Goal: Information Seeking & Learning: Compare options

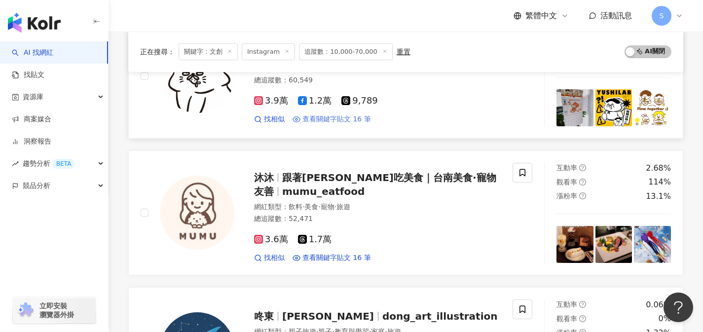
scroll to position [844, 0]
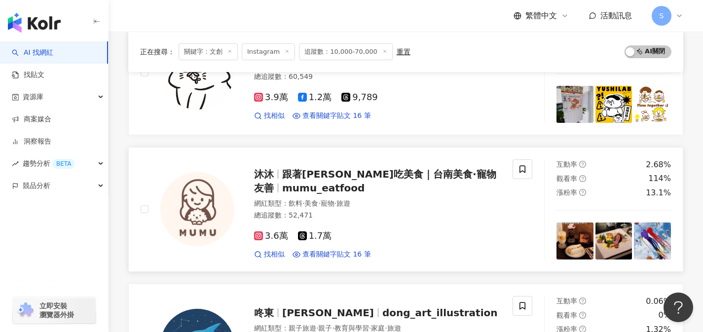
click at [347, 219] on div "總追蹤數 ： 52,471" at bounding box center [377, 216] width 247 height 10
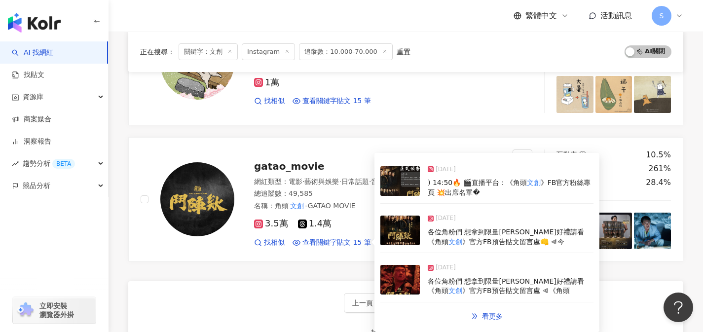
scroll to position [1542, 0]
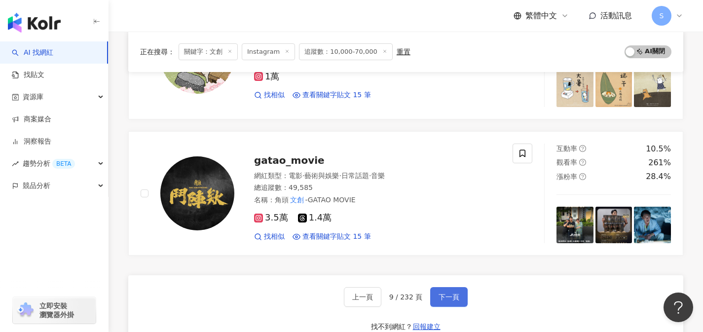
click at [456, 301] on button "下一頁" at bounding box center [448, 297] width 37 height 20
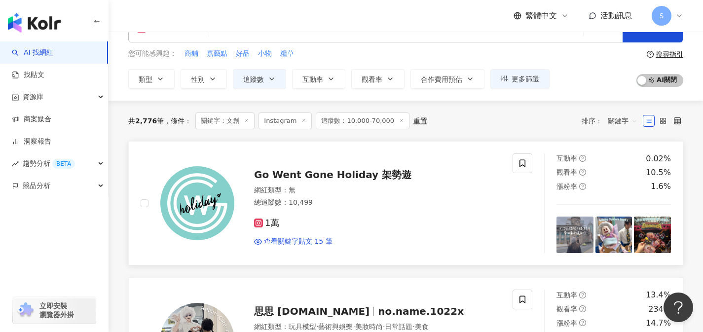
scroll to position [75, 0]
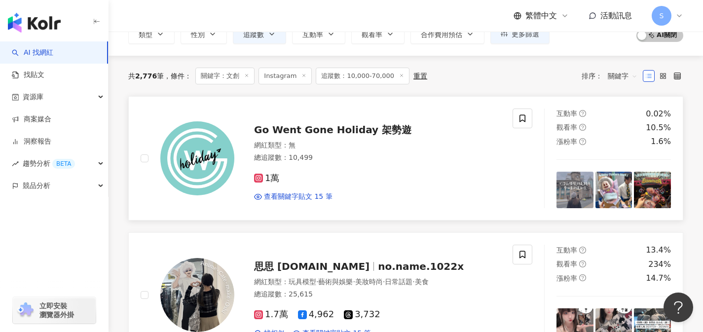
click at [326, 181] on div "1萬" at bounding box center [377, 178] width 247 height 11
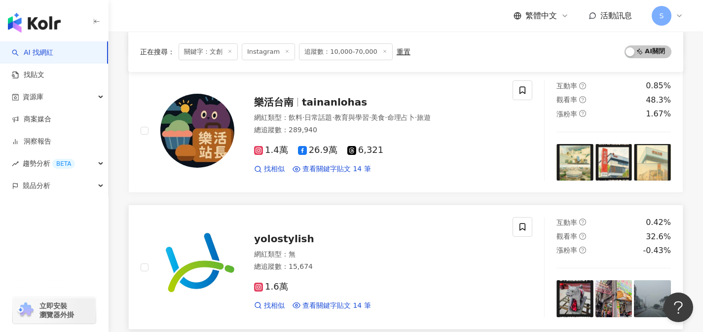
scroll to position [1190, 0]
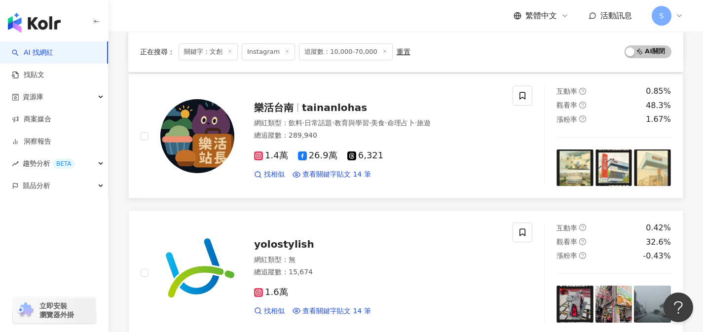
click at [372, 133] on div "總追蹤數 ： 289,940" at bounding box center [377, 136] width 247 height 10
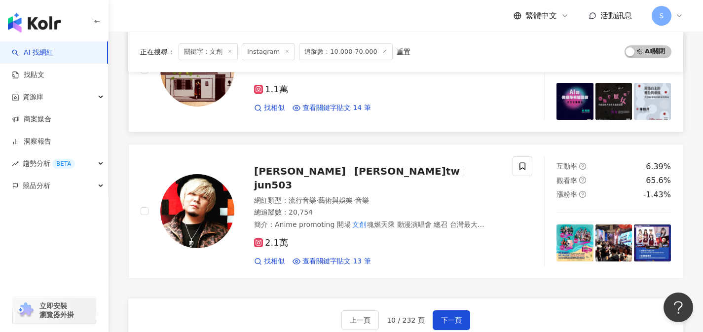
scroll to position [1532, 0]
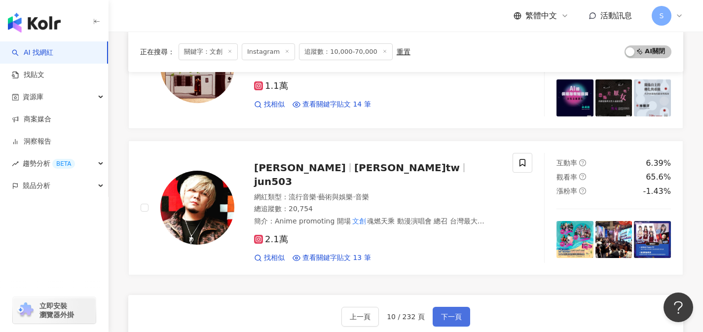
click at [462, 307] on button "下一頁" at bounding box center [450, 317] width 37 height 20
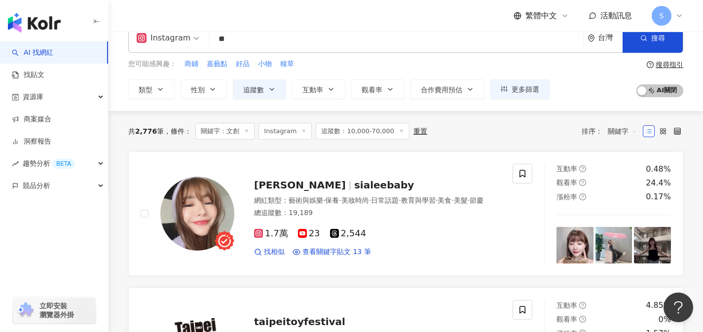
scroll to position [33, 0]
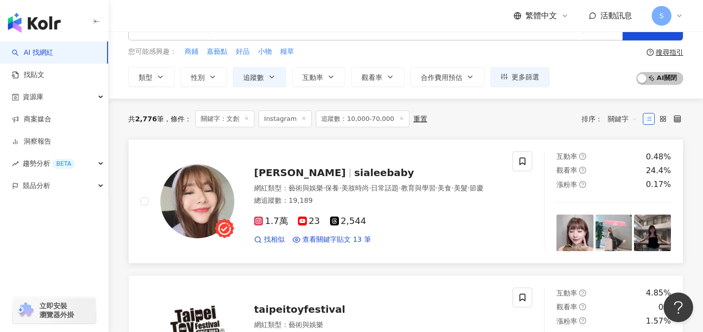
click at [416, 221] on div "1.7萬 23 2,544" at bounding box center [377, 221] width 247 height 11
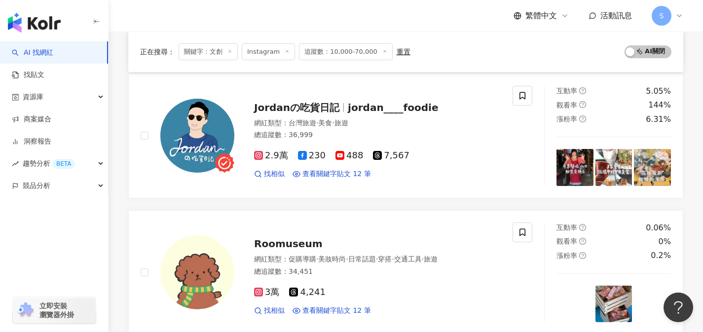
scroll to position [921, 0]
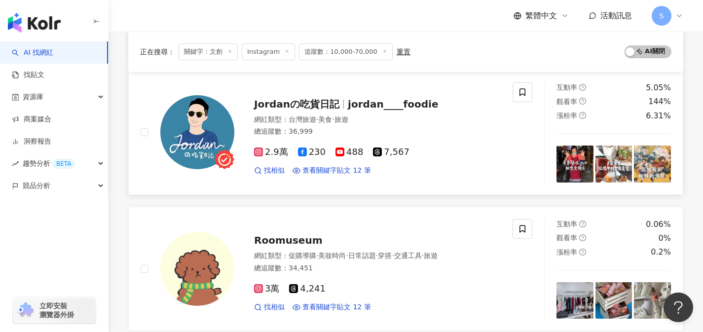
click at [341, 182] on div "Jordanの吃貨日記 jordan____foodie 網紅類型 ： 台灣旅遊 · 美食 · 旅遊 總追蹤數 ： 36,999 2.9萬 230 488 7…" at bounding box center [327, 132] width 372 height 100
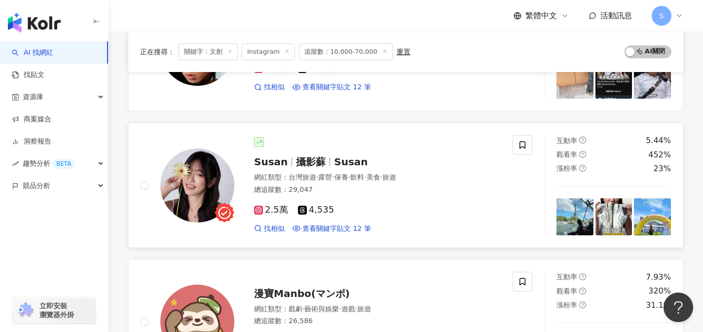
scroll to position [1279, 0]
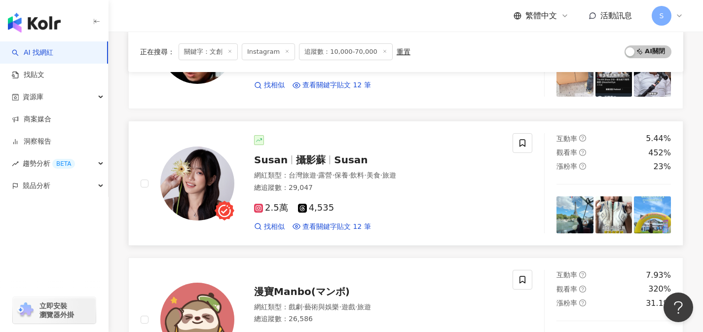
click at [351, 208] on div "2.5萬 4,535 找相似 查看關鍵字貼文 12 筆 2025/8/8 醫美高峰會 #屈臣氏會員升級 #華山 文創 園區 #台北免費活動 2025/7/3 …" at bounding box center [377, 213] width 247 height 36
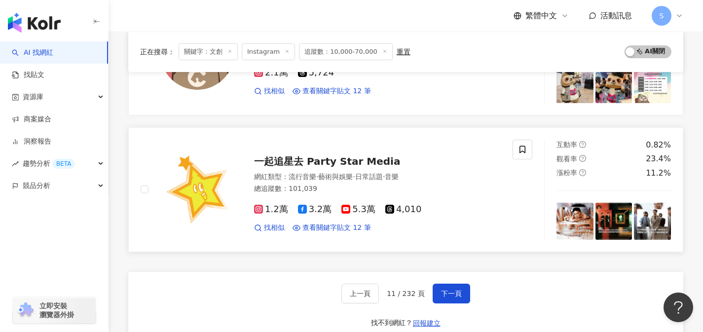
scroll to position [1571, 0]
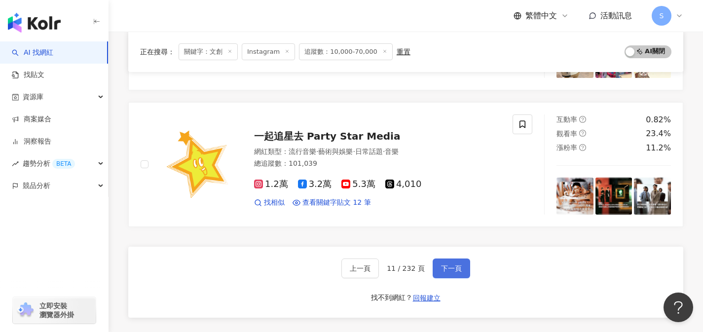
click at [438, 278] on button "下一頁" at bounding box center [450, 268] width 37 height 20
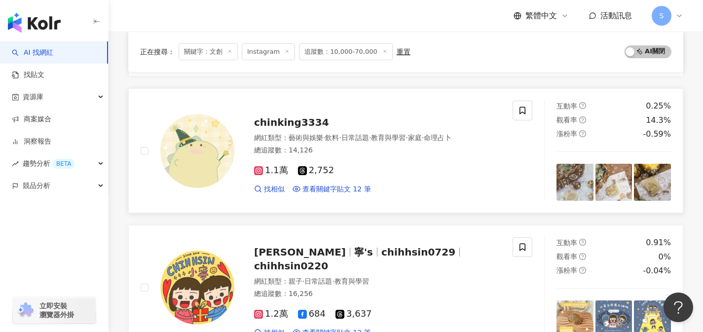
scroll to position [355, 0]
click at [368, 181] on div "1.1萬 2,752 找相似 查看關鍵字貼文 12 筆 2025/4/2 #台北國際插畫博覽會 #插畫博覽會 #杯墊 # 文創 #插畫 2025/1/7 石藝…" at bounding box center [377, 176] width 247 height 36
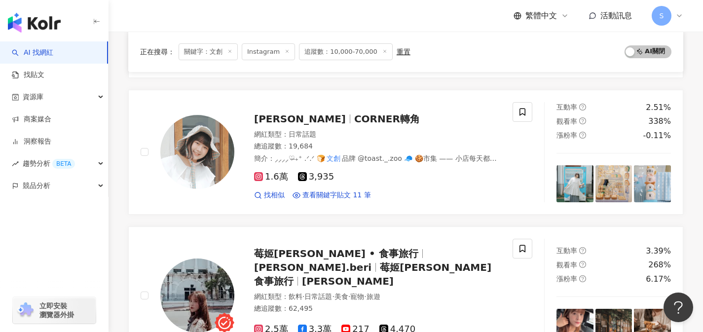
scroll to position [1175, 0]
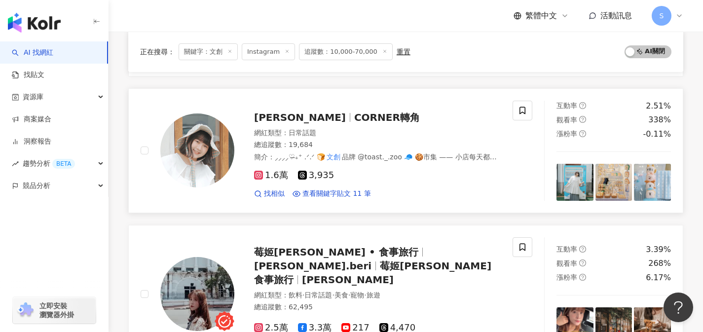
click at [349, 134] on div "網紅類型 ： 日常話題" at bounding box center [377, 133] width 247 height 10
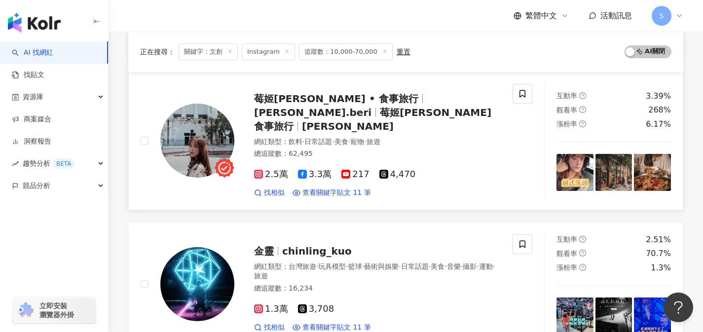
scroll to position [1331, 0]
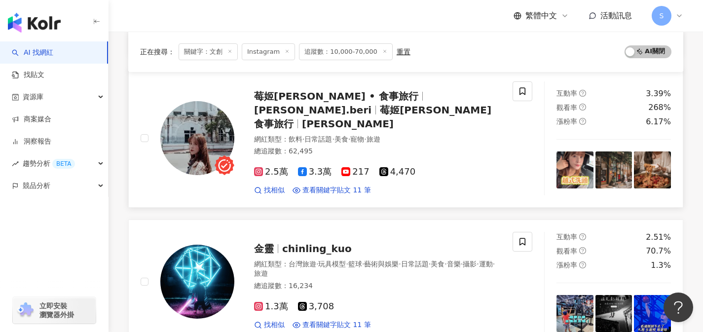
click at [432, 159] on div "2.5萬 3.3萬 217 4,470 找相似 查看關鍵字貼文 11 筆 2024/12/13 前提是要好天氣拉 有人吃過嗎～～ 華山 文創 園區 🌐 台北市…" at bounding box center [377, 177] width 247 height 36
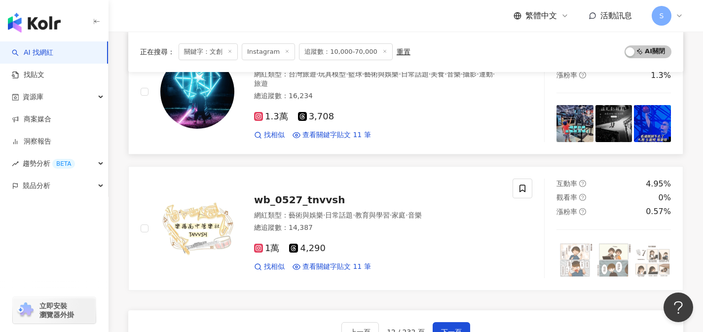
scroll to position [1572, 0]
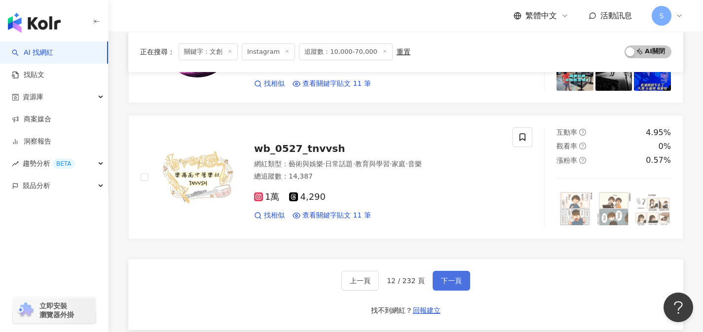
click at [460, 272] on button "下一頁" at bounding box center [450, 281] width 37 height 20
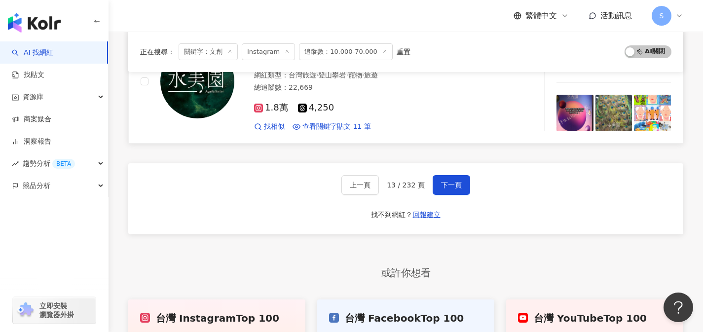
scroll to position [1549, 0]
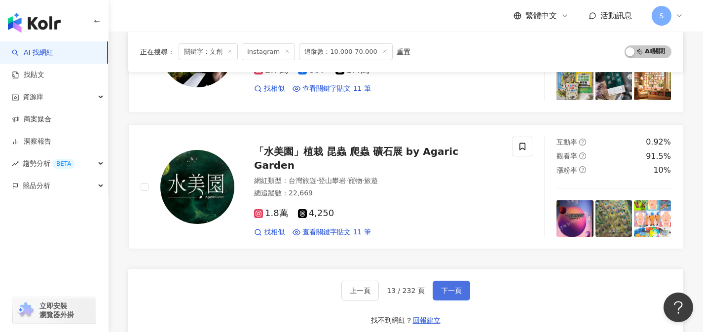
click at [454, 284] on button "下一頁" at bounding box center [450, 291] width 37 height 20
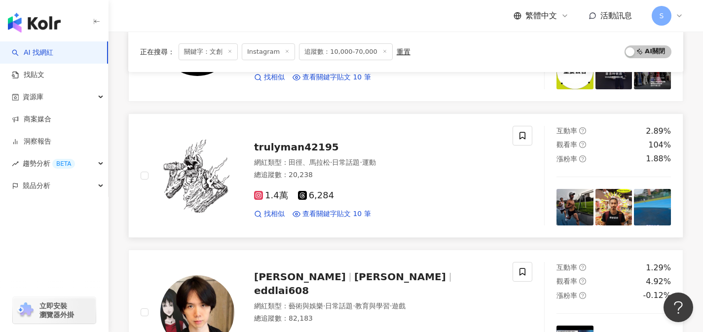
scroll to position [1467, 0]
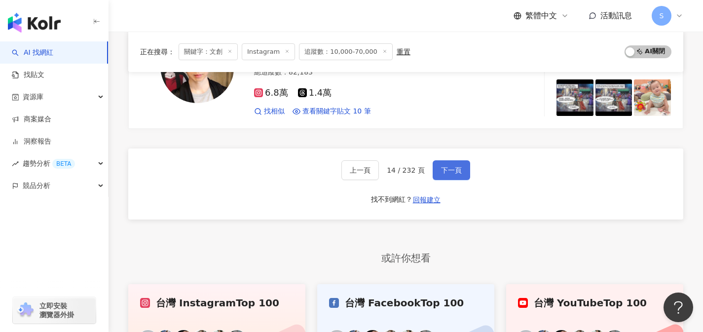
click at [450, 169] on span "下一頁" at bounding box center [451, 170] width 21 height 8
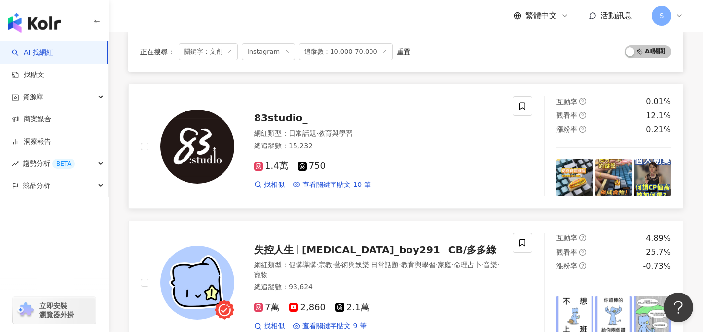
scroll to position [361, 0]
click at [406, 144] on div "總追蹤數 ： 15,232" at bounding box center [377, 146] width 247 height 10
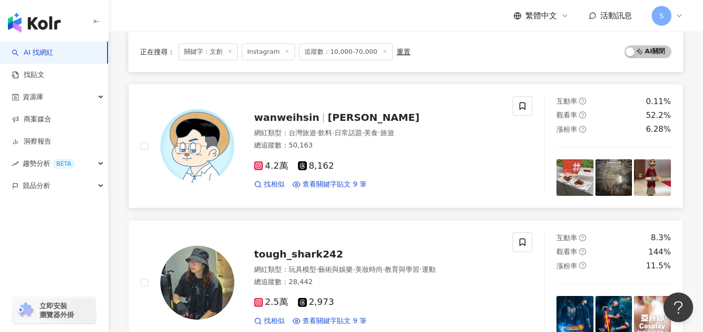
scroll to position [820, 0]
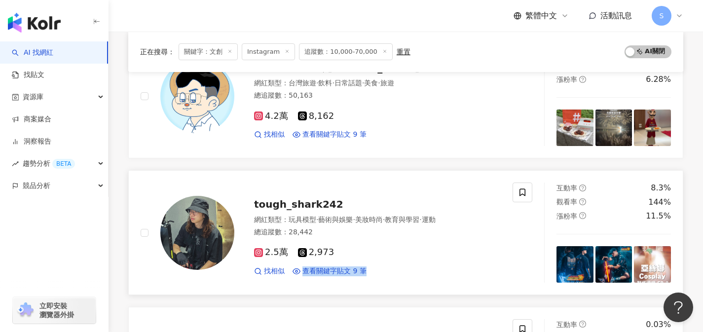
click at [341, 237] on div "網紅類型 ： 玩具模型 · 藝術與娛樂 · 美妝時尚 · 教育與學習 · 運動 總追蹤數 ： 28,442" at bounding box center [377, 227] width 247 height 24
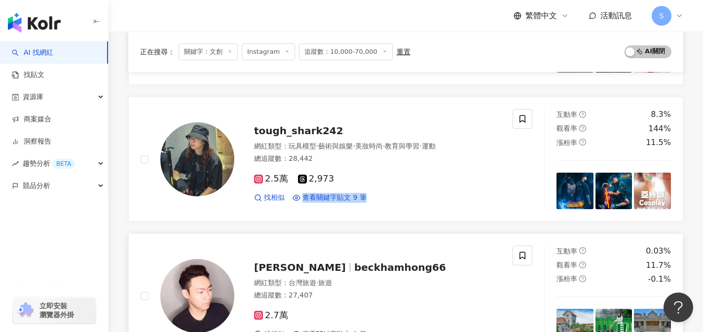
scroll to position [1004, 0]
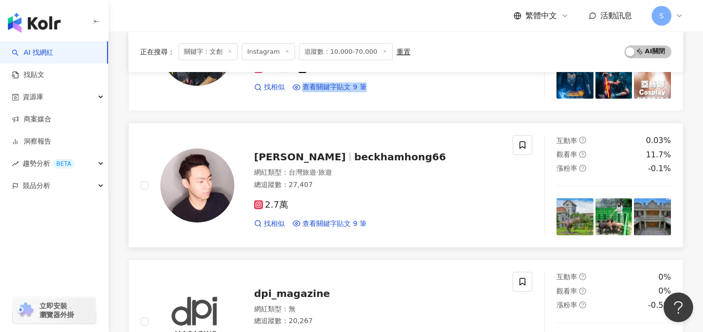
click at [355, 192] on div "2.7萬 找相似 查看關鍵字貼文 9 筆 2025/2/4 最擅長打造夢幻主題活動的屾屾市團隊及十鼓 文創 園區攜手再現台南最古老魔法小鎮。 2025/1/2…" at bounding box center [377, 210] width 247 height 36
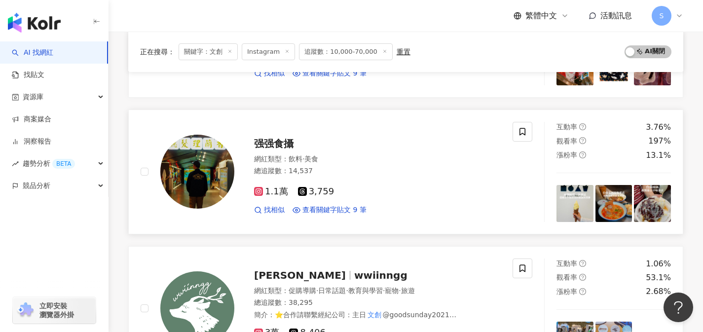
scroll to position [1298, 0]
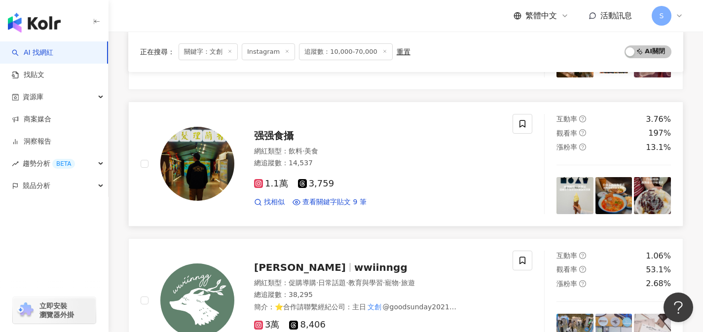
click at [399, 186] on div "1.1萬 3,759" at bounding box center [377, 183] width 247 height 11
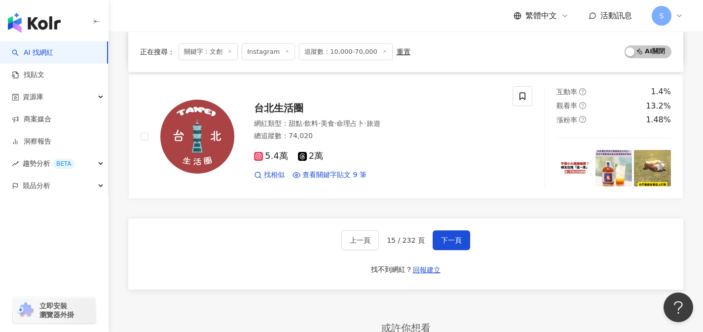
scroll to position [1623, 0]
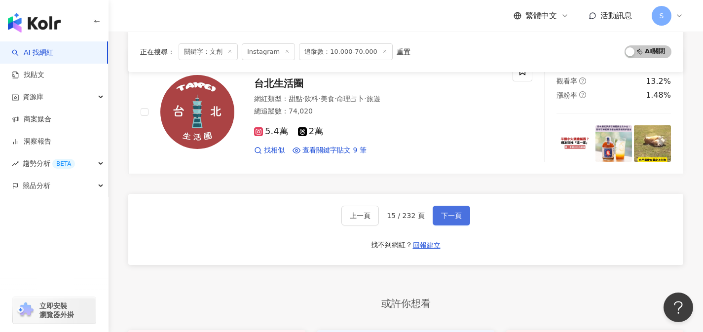
click at [447, 212] on span "下一頁" at bounding box center [451, 216] width 21 height 8
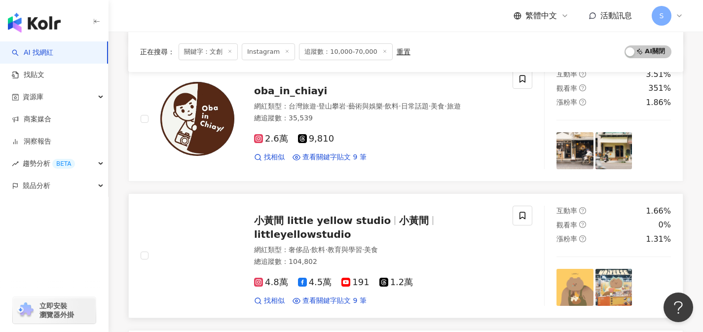
scroll to position [1343, 0]
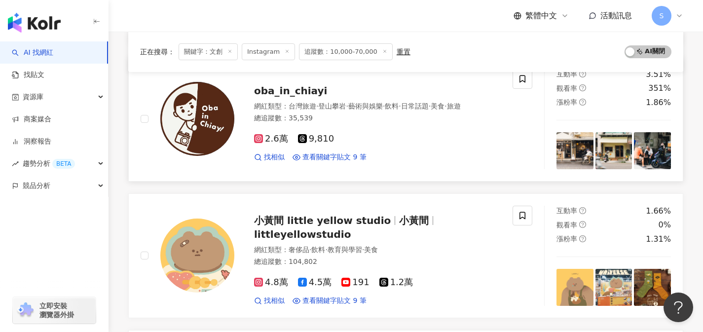
click at [361, 144] on div "2.6萬 9,810 找相似 查看關鍵字貼文 9 筆 2025/6/28 日」，首次前往嘉義木都，在充滿時代痕跡的 文創 園區展開一場夏日限定的生活提案。 2…" at bounding box center [377, 144] width 247 height 36
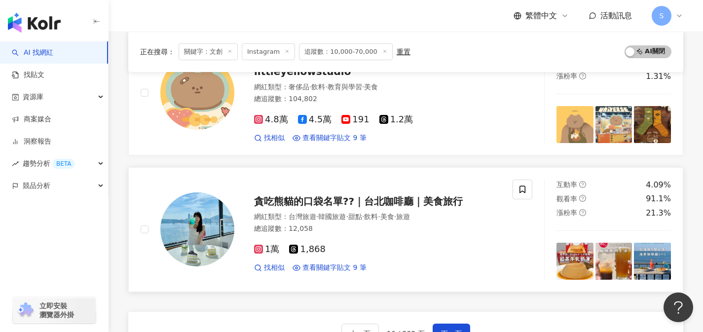
scroll to position [1550, 0]
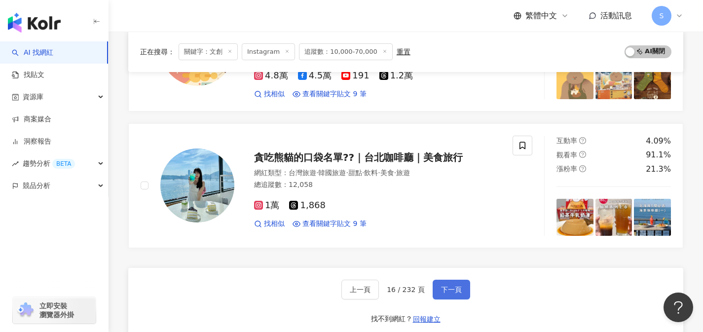
click at [461, 296] on button "下一頁" at bounding box center [450, 290] width 37 height 20
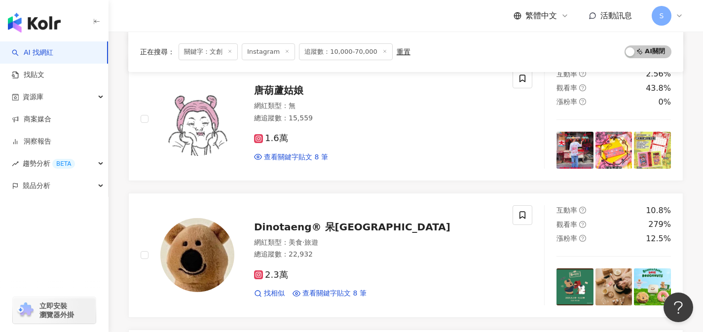
scroll to position [1343, 0]
click at [321, 99] on div "唐葫蘆姑娘 網紅類型 ： 無 總追蹤數 ： 15,559 1.6萬 查看關鍵字貼文 8 筆 2025/7/31 末年著名工匠家 做夢都想不到有人幫他跨足 文創…" at bounding box center [367, 119] width 266 height 86
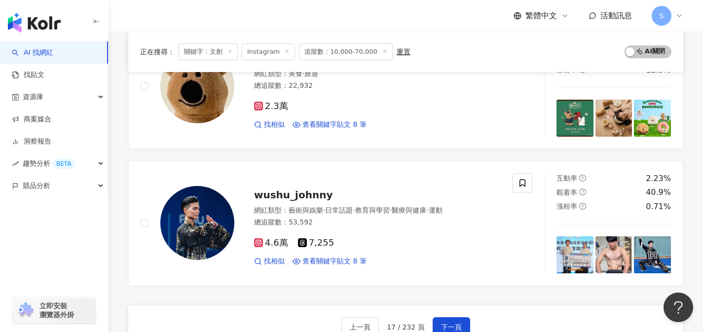
scroll to position [1514, 0]
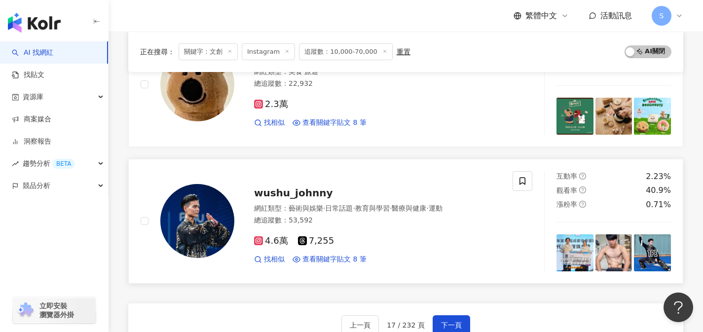
click at [346, 231] on div "4.6萬 7,255 找相似 查看關鍵字貼文 8 筆 2025/6/8 股份有限公司 @ylibbook 、台灣 文創 發展股份有限公司、台灣 文創 發展基金…" at bounding box center [377, 246] width 247 height 36
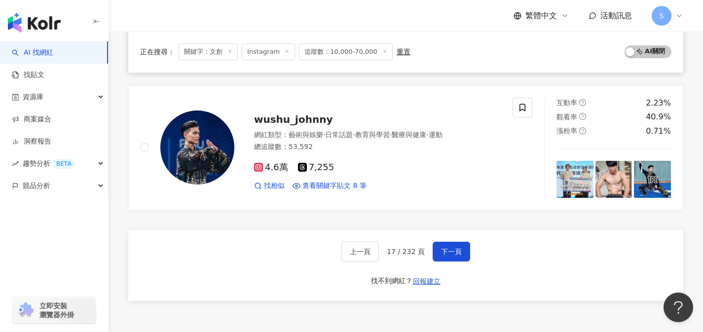
scroll to position [1596, 0]
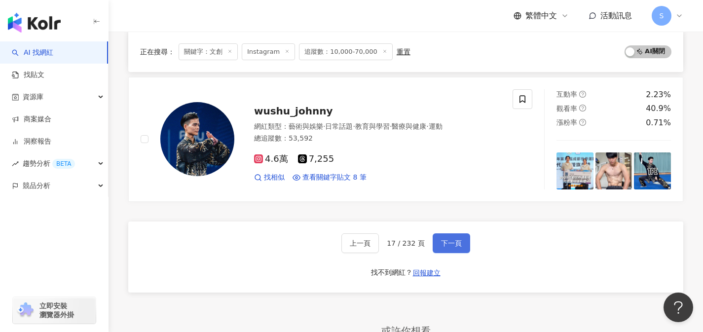
click at [457, 243] on span "下一頁" at bounding box center [451, 243] width 21 height 8
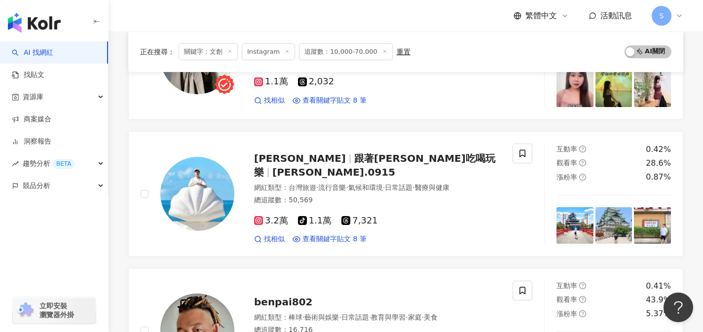
scroll to position [179, 0]
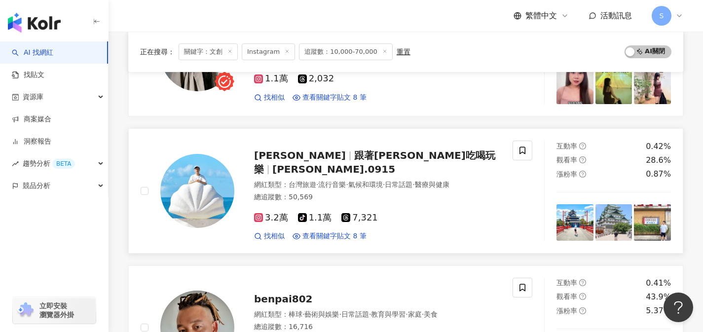
click at [393, 192] on div "總追蹤數 ： 50,569" at bounding box center [377, 197] width 247 height 10
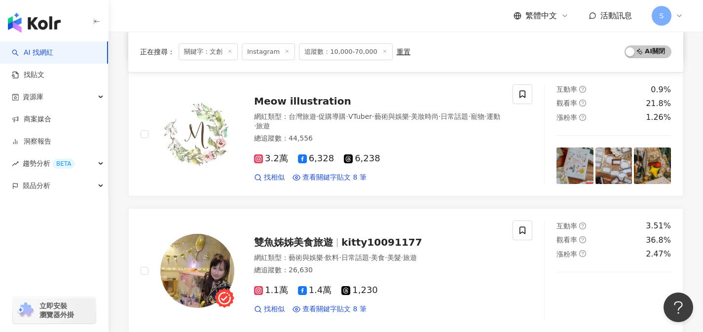
scroll to position [1369, 0]
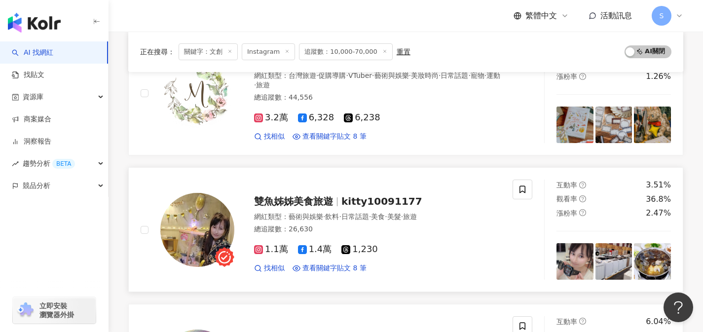
click at [353, 227] on div "總追蹤數 ： 26,630" at bounding box center [377, 229] width 247 height 10
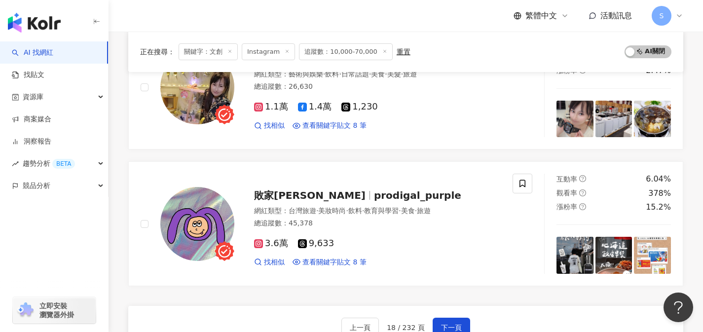
scroll to position [1566, 0]
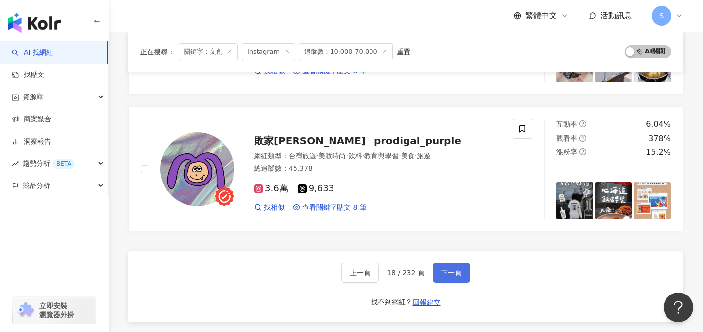
click at [467, 268] on button "下一頁" at bounding box center [450, 273] width 37 height 20
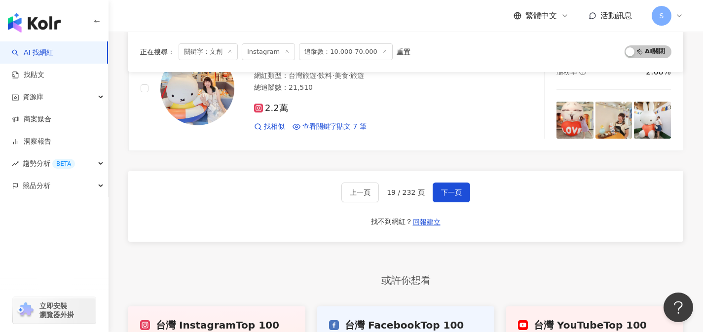
scroll to position [1661, 0]
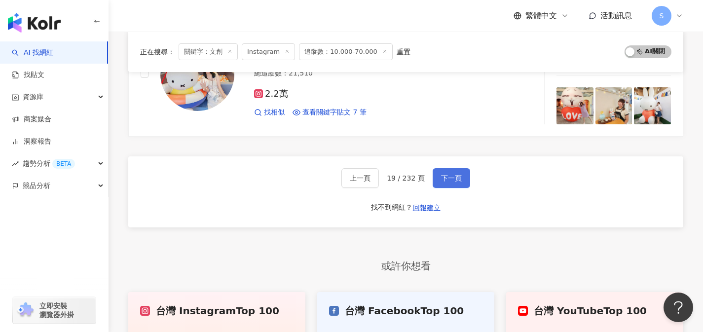
click at [451, 174] on span "下一頁" at bounding box center [451, 178] width 21 height 8
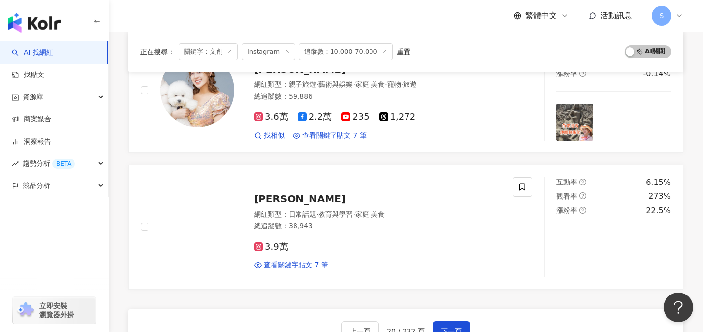
scroll to position [1658, 0]
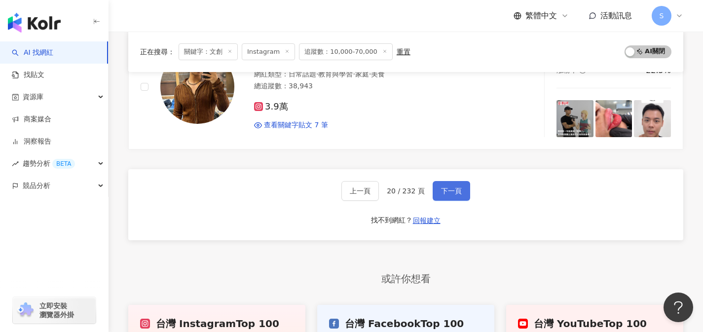
click at [464, 195] on button "下一頁" at bounding box center [450, 191] width 37 height 20
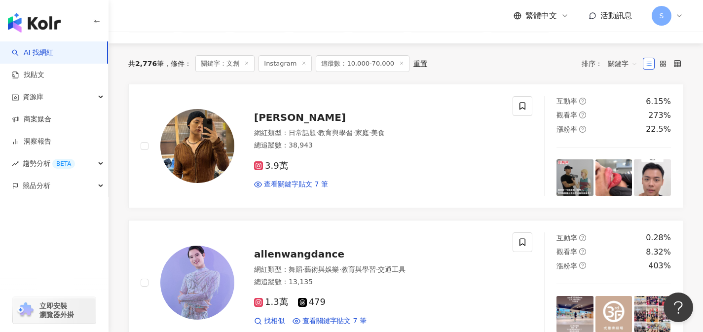
scroll to position [0, 0]
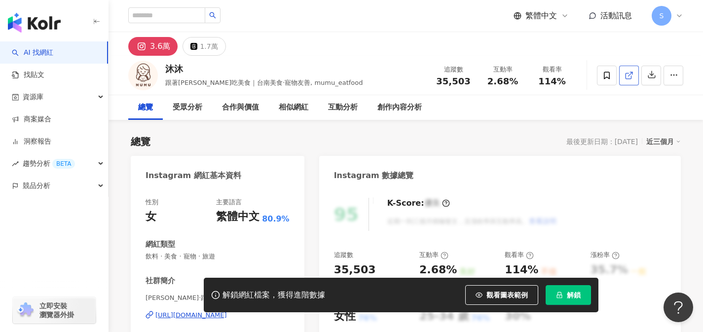
click at [629, 80] on link at bounding box center [629, 76] width 20 height 20
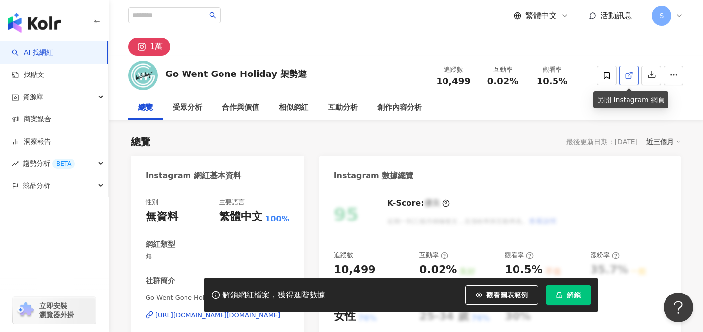
click at [631, 73] on icon at bounding box center [628, 75] width 9 height 9
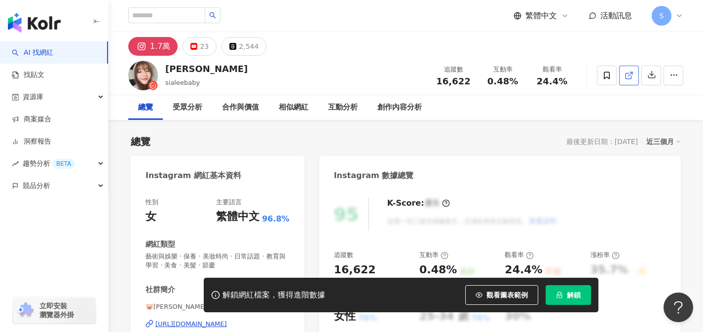
click at [629, 72] on icon at bounding box center [628, 75] width 9 height 9
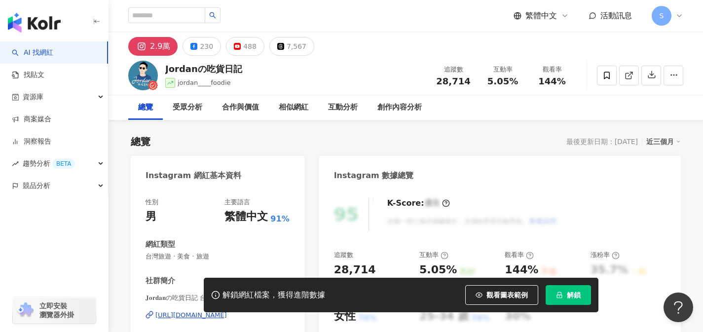
click at [629, 83] on link at bounding box center [629, 76] width 20 height 20
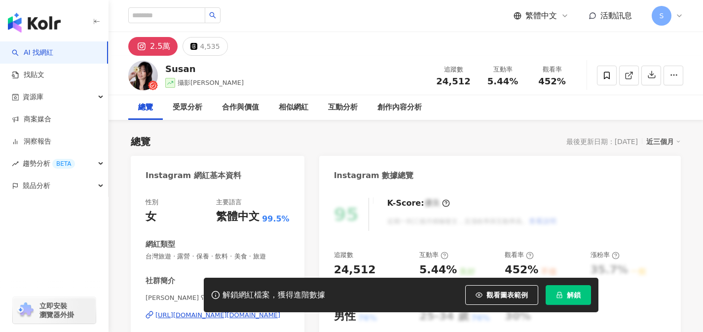
click at [629, 77] on icon at bounding box center [628, 75] width 9 height 9
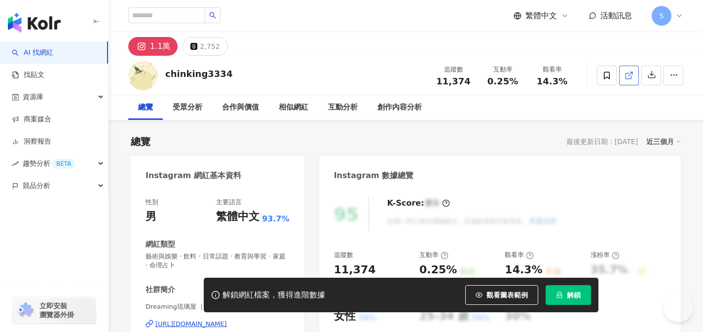
click at [626, 78] on icon at bounding box center [627, 75] width 5 height 5
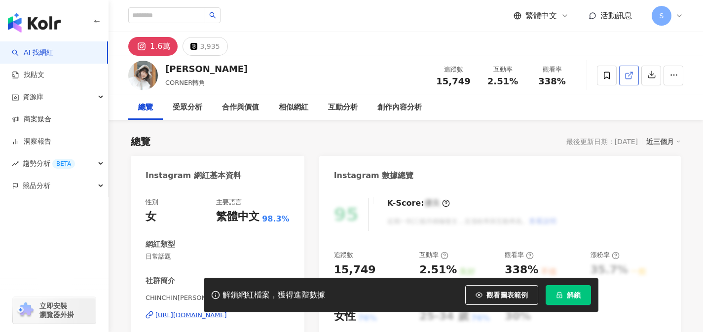
click at [625, 77] on icon at bounding box center [627, 75] width 5 height 5
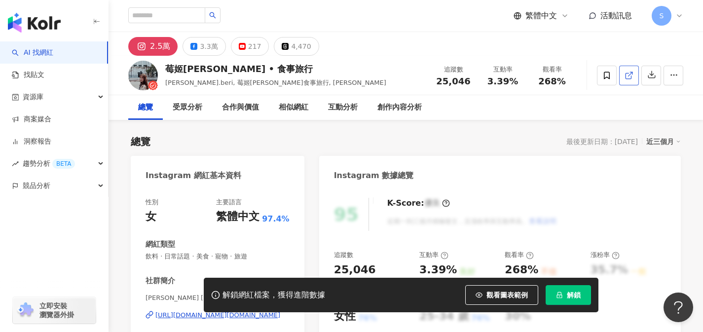
click at [629, 79] on icon at bounding box center [628, 75] width 9 height 9
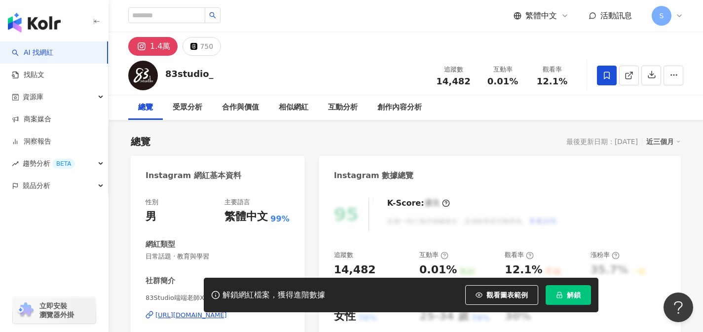
click at [615, 77] on span at bounding box center [607, 76] width 20 height 20
click at [632, 81] on link at bounding box center [629, 76] width 20 height 20
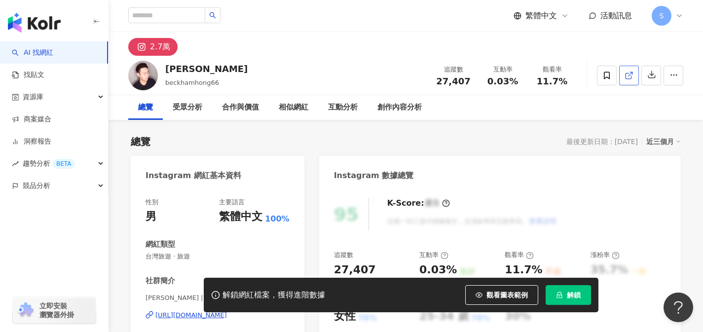
click at [623, 80] on link at bounding box center [629, 76] width 20 height 20
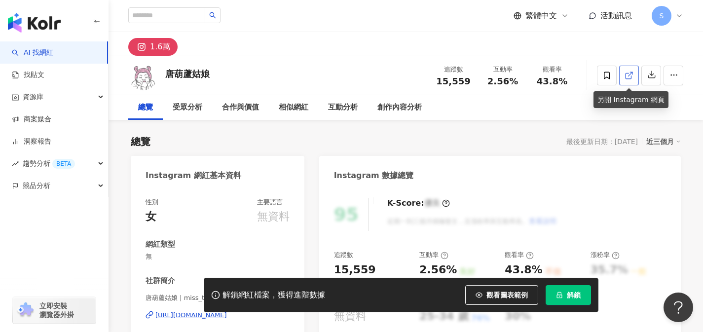
click at [623, 76] on link at bounding box center [629, 76] width 20 height 20
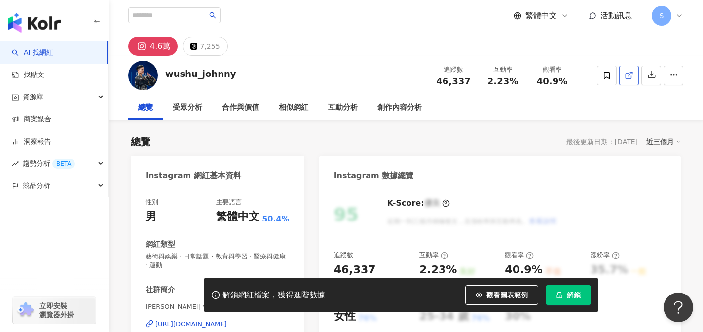
click at [630, 73] on icon at bounding box center [628, 75] width 9 height 9
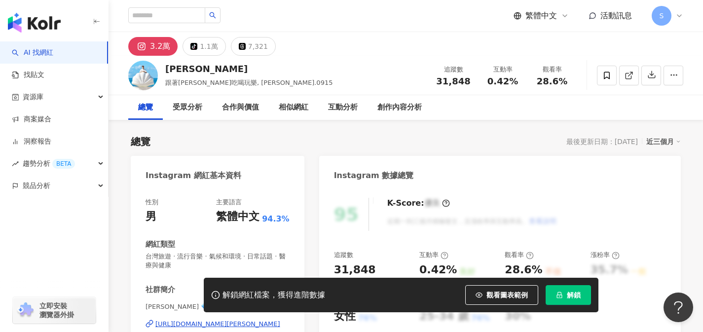
click at [627, 71] on icon at bounding box center [628, 75] width 9 height 9
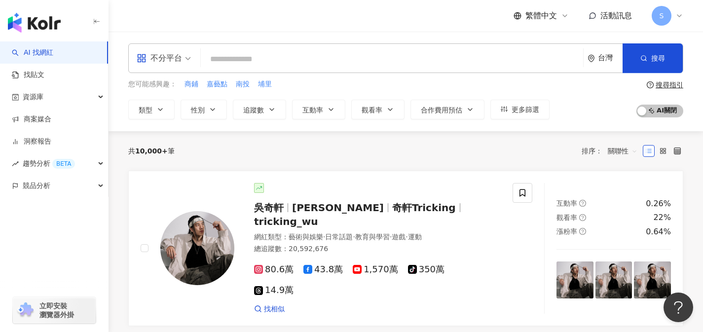
click at [171, 50] on div "不分平台" at bounding box center [159, 58] width 45 height 16
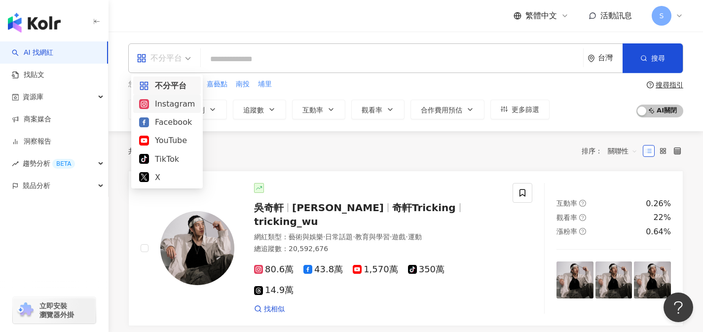
click at [184, 97] on div "Instagram" at bounding box center [167, 104] width 68 height 18
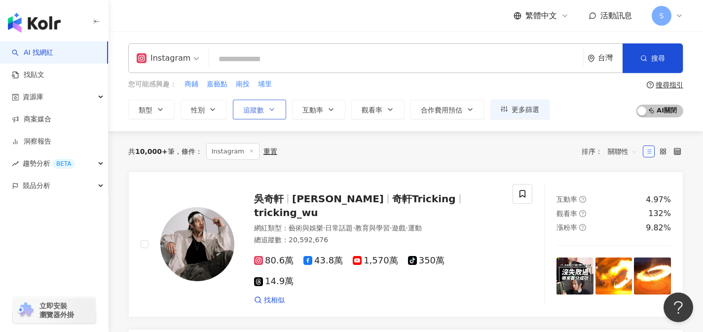
click at [269, 110] on icon "button" at bounding box center [272, 110] width 8 height 8
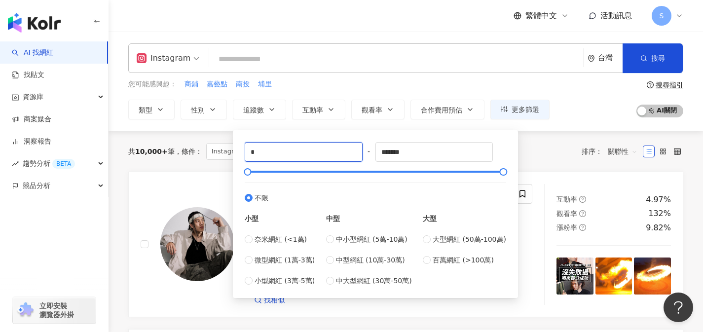
drag, startPoint x: 259, startPoint y: 154, endPoint x: 220, endPoint y: 154, distance: 38.5
type input "*****"
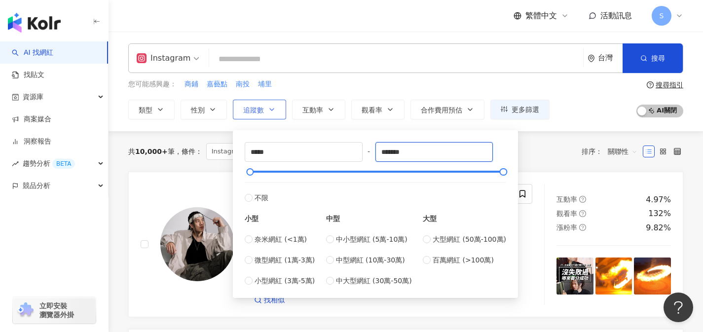
drag, startPoint x: 427, startPoint y: 150, endPoint x: 242, endPoint y: 112, distance: 189.3
click at [242, 112] on div "類型 性別 追蹤數 互動率 觀看率 合作費用預估 更多篩選 ***** - ******* 不限 小型 奈米網紅 (<1萬) 微型網紅 (1萬-3萬) 小型網…" at bounding box center [338, 110] width 421 height 20
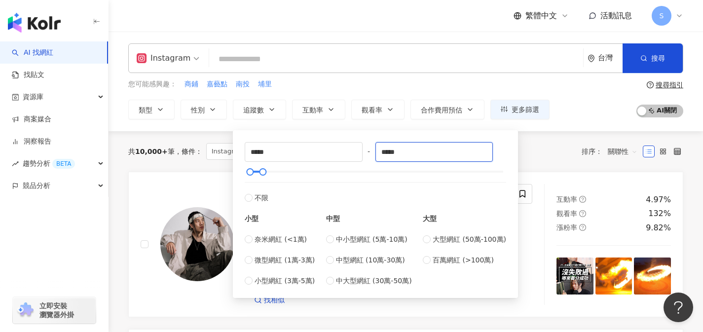
type input "*****"
click at [282, 52] on input "search" at bounding box center [396, 59] width 366 height 19
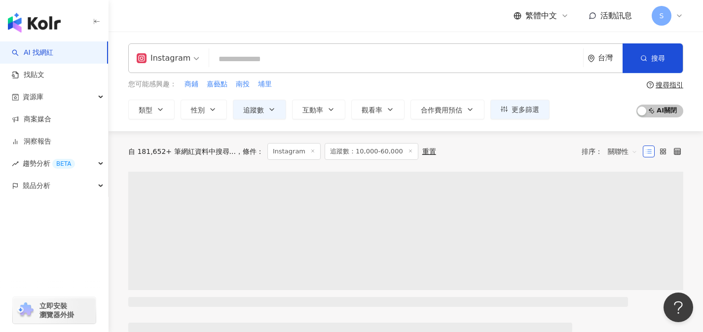
type input "*"
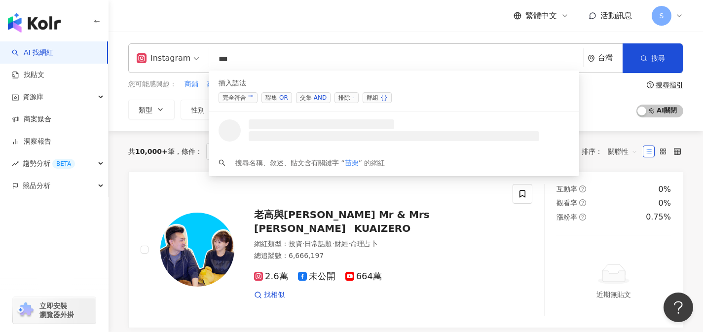
click at [305, 94] on span "交集 AND" at bounding box center [313, 97] width 35 height 11
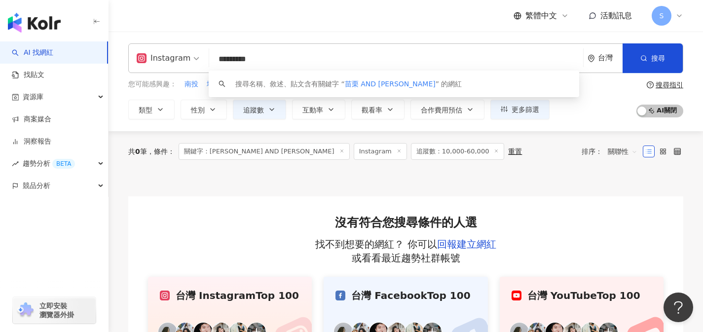
drag, startPoint x: 311, startPoint y: 55, endPoint x: 168, endPoint y: 51, distance: 142.5
click at [168, 51] on div "Instagram ********* 台灣 搜尋 keyword 搜尋名稱、敘述、貼文含有關鍵字 “ 苗栗 AND 木將 ” 的網紅" at bounding box center [405, 58] width 555 height 30
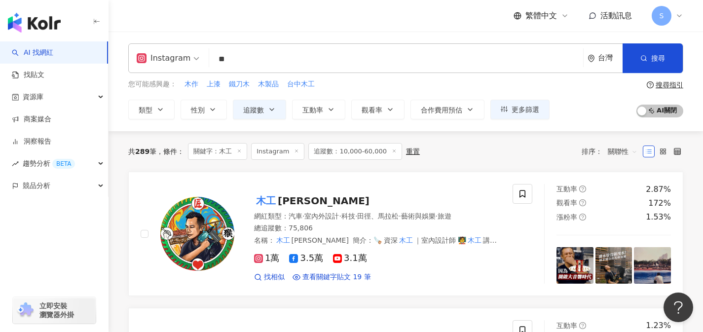
click at [128, 167] on div "共 289 筆 條件 ： 關鍵字：木工 Instagram 追蹤數：10,000-60,000 重置 排序： 關聯性" at bounding box center [405, 151] width 555 height 40
click at [451, 53] on input "**" at bounding box center [396, 59] width 366 height 19
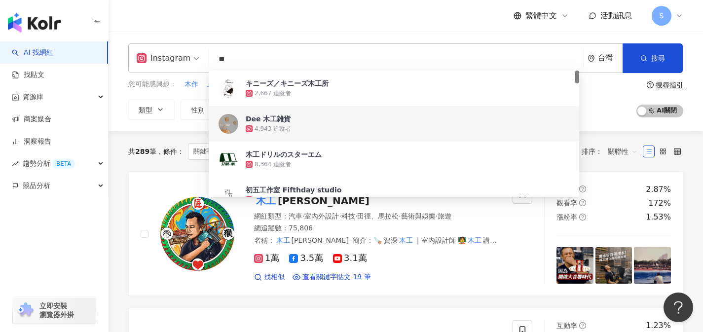
click at [463, 51] on input "**" at bounding box center [396, 59] width 366 height 19
drag, startPoint x: 401, startPoint y: 63, endPoint x: 142, endPoint y: 37, distance: 259.6
click at [142, 37] on div "Instagram ** 台灣 搜尋 2c08804e-9365-41e9-80f6-8215a1d2f0eb 4c4f77c7-d988-4bf8-9960…" at bounding box center [405, 82] width 594 height 100
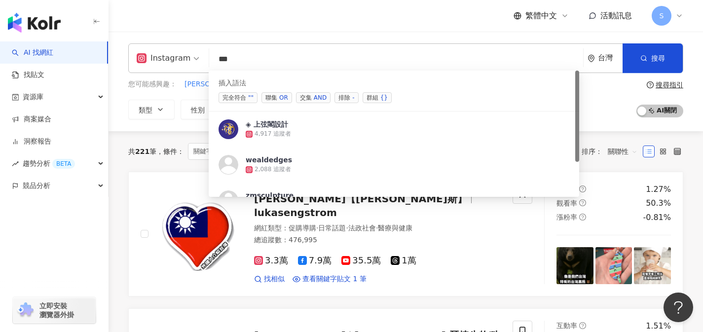
click at [325, 97] on div "AND" at bounding box center [320, 98] width 13 height 10
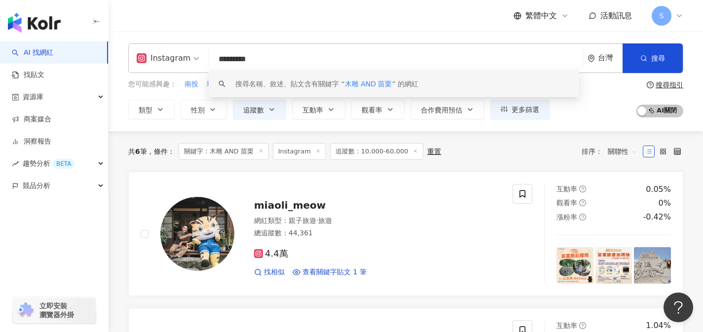
drag, startPoint x: 252, startPoint y: 60, endPoint x: 161, endPoint y: 59, distance: 91.7
click at [161, 59] on div "Instagram ********* 台灣 搜尋 keyword 搜尋名稱、敘述、貼文含有關鍵字 “ 木雕 AND 苗栗 ” 的網紅" at bounding box center [405, 58] width 555 height 30
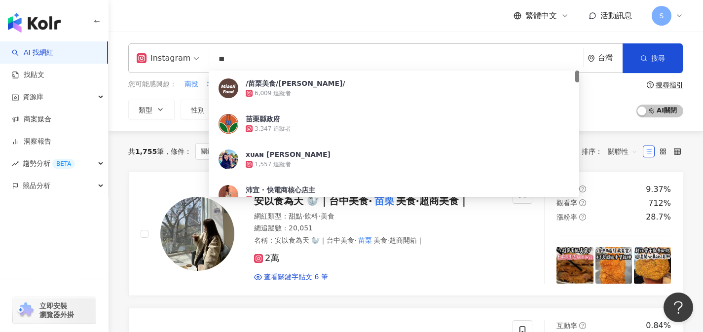
click at [407, 55] on input "**" at bounding box center [396, 59] width 366 height 19
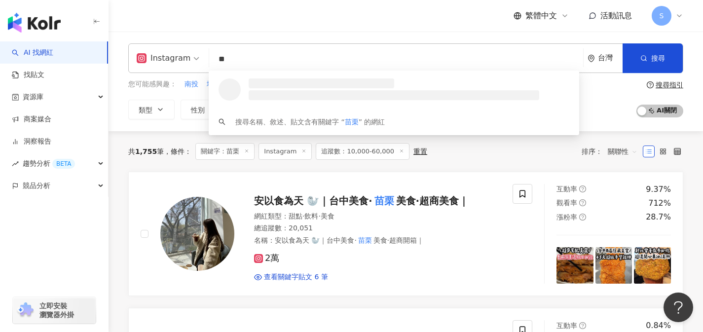
type input "*"
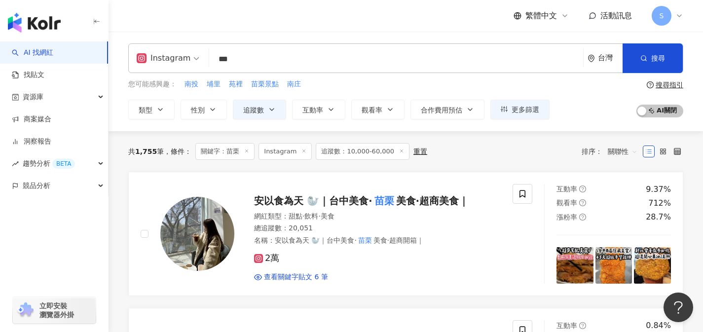
paste input "****"
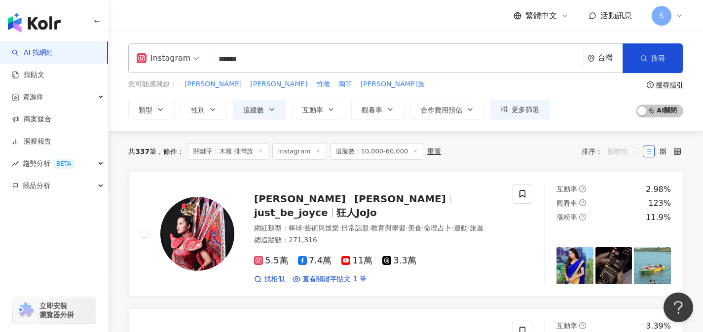
click at [613, 154] on span "關聯性" at bounding box center [622, 151] width 30 height 16
click at [623, 255] on div "關鍵字" at bounding box center [622, 255] width 25 height 11
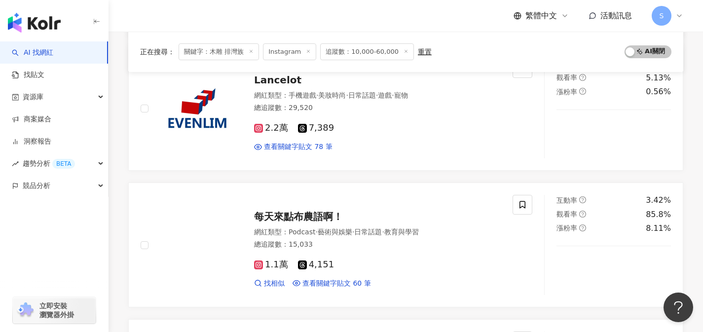
scroll to position [269, 0]
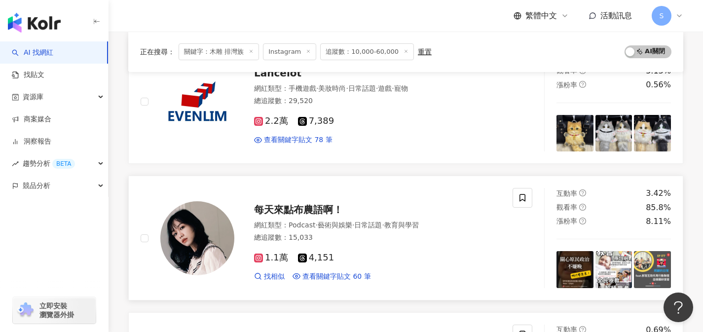
click at [334, 257] on div "1.1萬 4,151" at bounding box center [377, 257] width 247 height 11
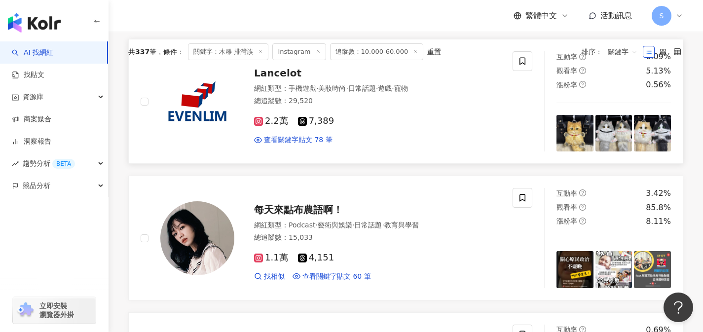
scroll to position [0, 0]
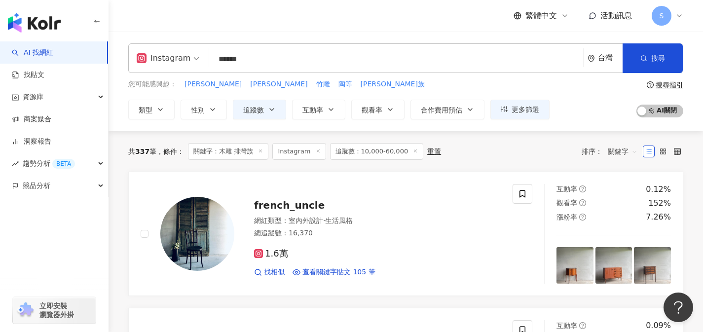
click at [233, 59] on input "******" at bounding box center [396, 59] width 366 height 19
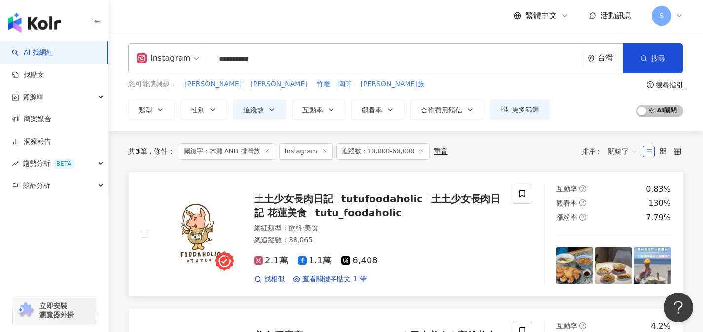
click at [392, 224] on div "網紅類型 ： 飲料 · 美食" at bounding box center [377, 228] width 247 height 10
click at [356, 243] on div "總追蹤數 ： 38,065" at bounding box center [377, 240] width 247 height 10
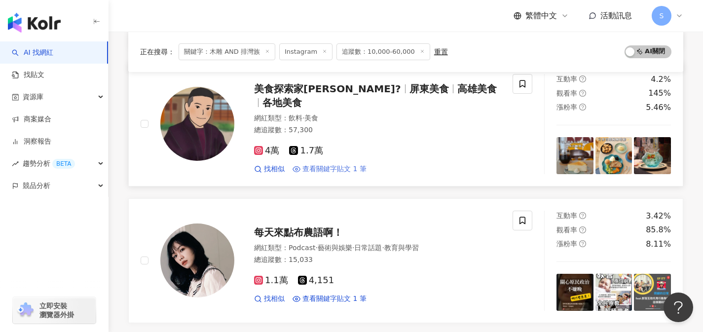
scroll to position [247, 0]
click at [390, 164] on div "找相似 查看關鍵字貼文 1 筆 2025/4/24 華麗 充滿著細節 天花板上的琉璃珠 象徵 排灣族 的古老傳說 1,500張 木雕 座椅的 看更多" at bounding box center [377, 169] width 247 height 10
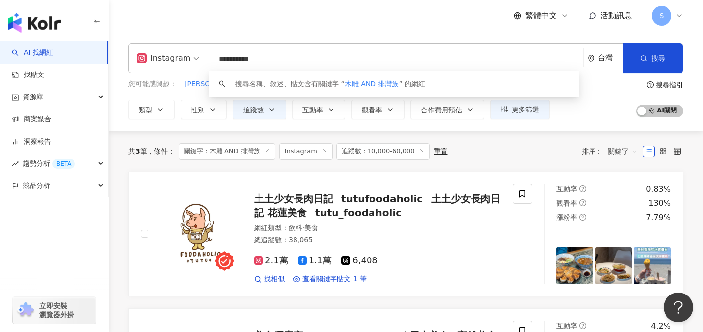
drag, startPoint x: 231, startPoint y: 61, endPoint x: 365, endPoint y: 59, distance: 134.1
click at [362, 59] on input "**********" at bounding box center [396, 59] width 366 height 19
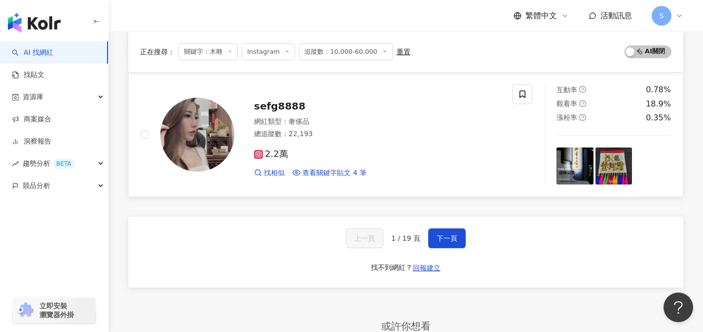
scroll to position [1624, 0]
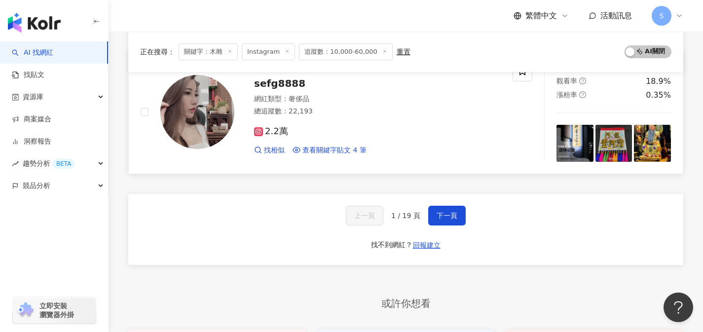
type input "**"
click at [345, 131] on div "2.2萬" at bounding box center [377, 131] width 247 height 11
click at [438, 215] on span "下一頁" at bounding box center [446, 216] width 21 height 8
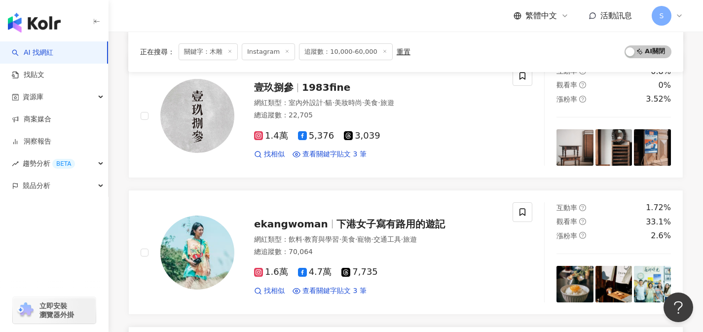
scroll to position [846, 0]
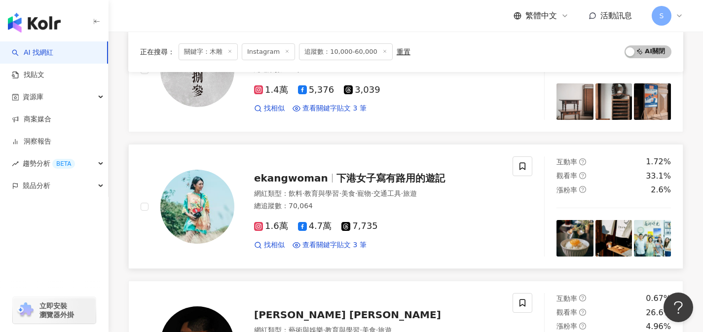
click at [341, 215] on div "1.6萬 4.7萬 7,735 找相似 查看關鍵字貼文 3 筆 2025/7/21 見了兩位藝術家親自在現場！ 尾身大輔用 木雕 創作出巨型寄居蟹，放在古民家…" at bounding box center [377, 231] width 247 height 36
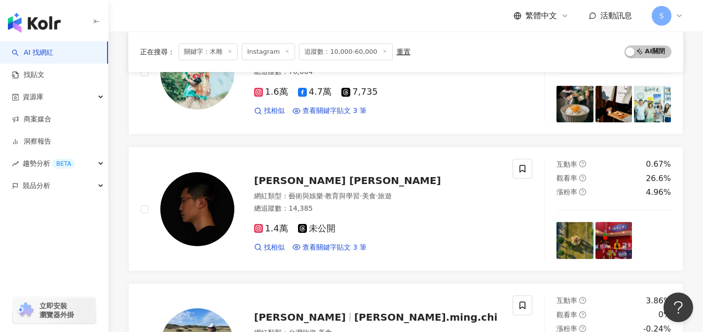
scroll to position [1042, 0]
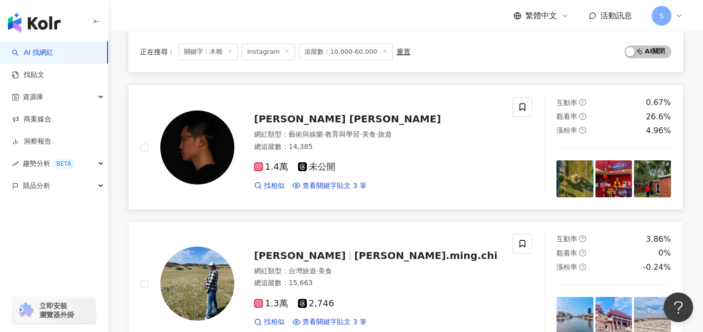
click at [351, 156] on div "1.4萬 未公開 找相似 查看關鍵字貼文 3 筆 2025/7/16 供切割、雕刻、打磨等木工機具，支援家具、 木雕 和建築原型的製作。 Metal L 20…" at bounding box center [377, 172] width 247 height 36
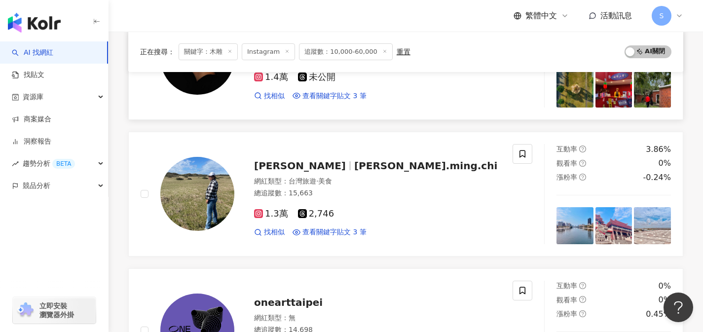
scroll to position [1143, 0]
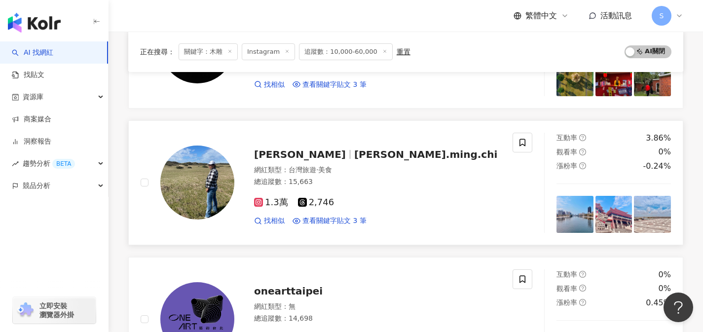
click at [352, 199] on div "1.3萬 2,746" at bounding box center [377, 202] width 247 height 11
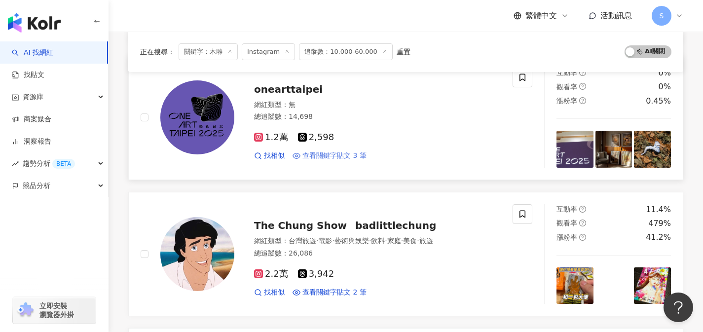
scroll to position [1339, 0]
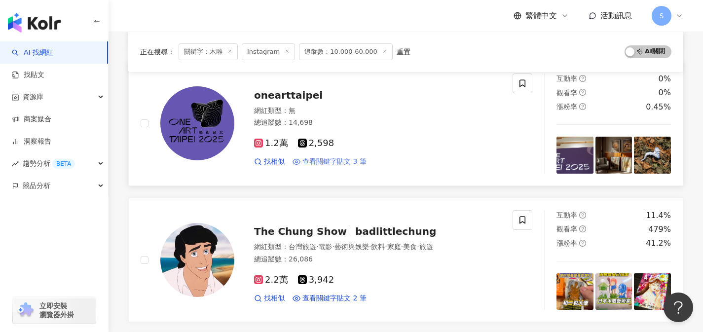
click at [360, 142] on div "1.2萬 2,598" at bounding box center [377, 143] width 247 height 11
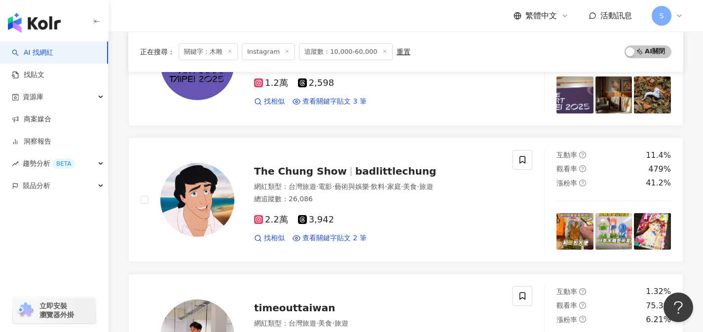
scroll to position [1401, 0]
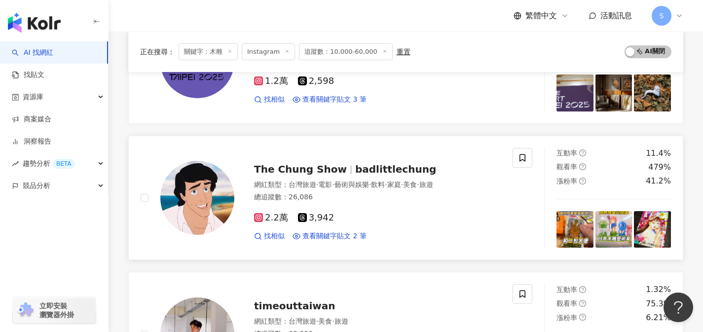
click at [350, 210] on div "2.2萬 3,942 找相似 查看關鍵字貼文 2 筆 2025/8/9 竟然被我找到了 #田島享央己 的扭蛋 買不起 木雕 ！但扭蛋可以來一整套 太喜歡了 #…" at bounding box center [377, 223] width 247 height 36
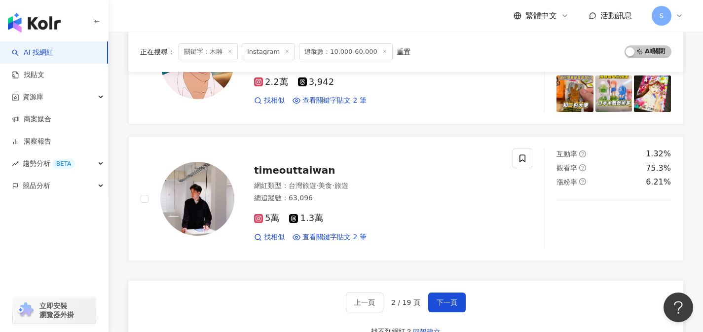
scroll to position [1540, 0]
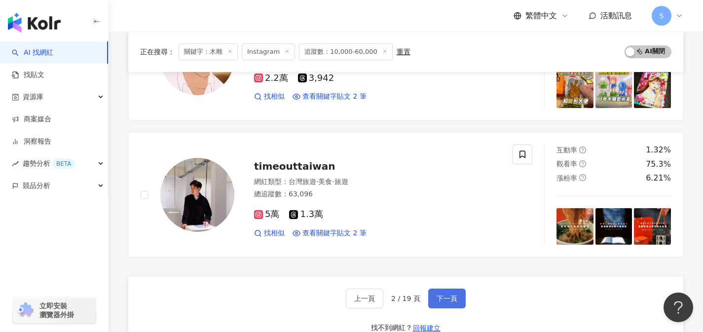
click at [458, 297] on button "下一頁" at bounding box center [446, 298] width 37 height 20
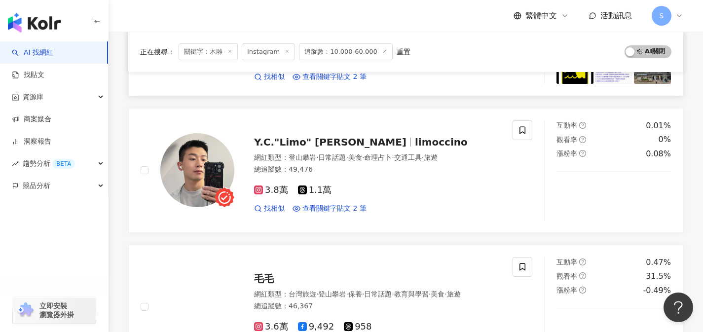
scroll to position [474, 0]
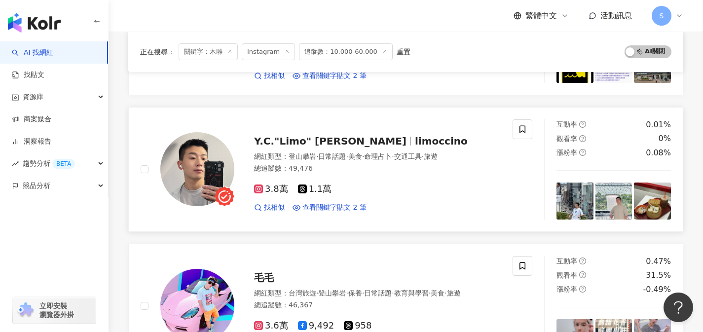
click at [343, 184] on div "3.8萬 1.1萬" at bounding box center [377, 189] width 247 height 11
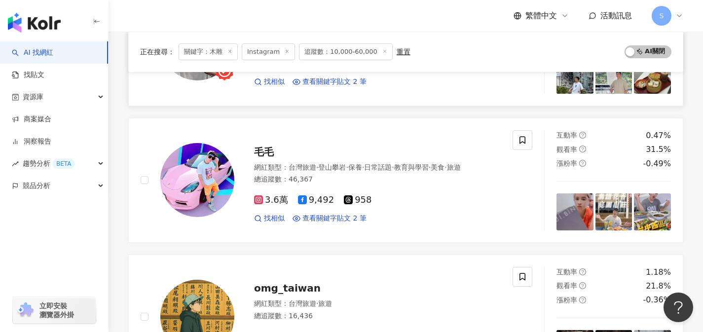
scroll to position [600, 0]
click at [343, 179] on div "總追蹤數 ： 46,367" at bounding box center [377, 179] width 247 height 10
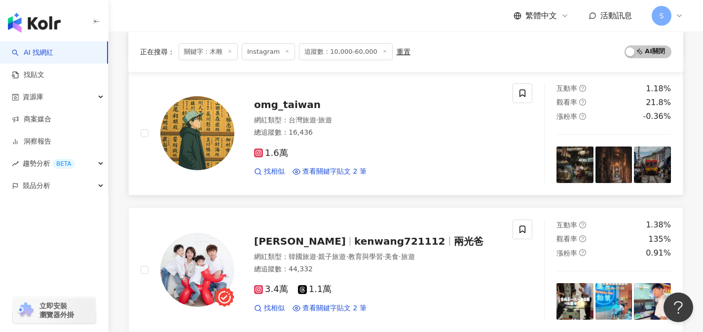
click at [345, 141] on div "1.6萬 找相似 查看關鍵字貼文 2 筆 2025/6/27 景感到茫然，思考著他的邊際在何處時，每個 木雕 的佛像、圖騰會慢慢讓內心忘記思考，這 2025/…" at bounding box center [377, 158] width 247 height 36
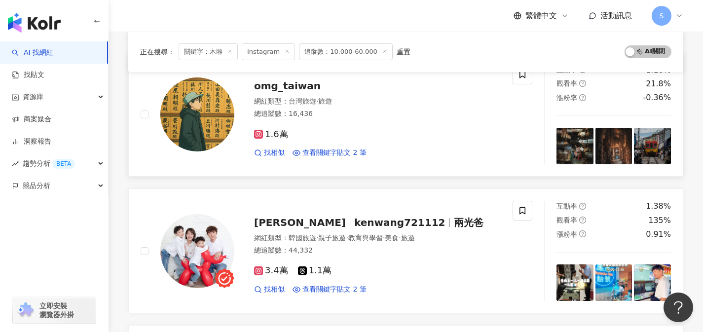
scroll to position [814, 0]
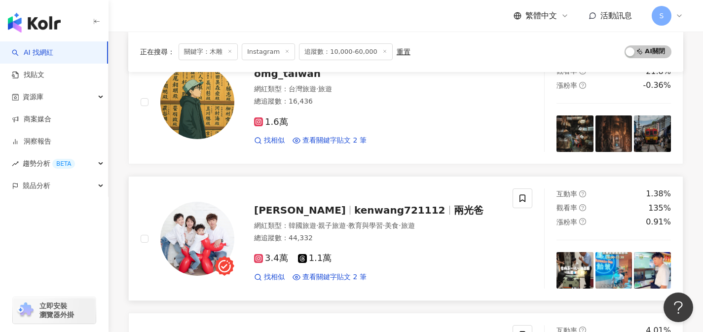
click at [350, 243] on div "網紅類型 ： 韓國旅遊 · 親子旅遊 · 教育與學習 · 美食 · 旅遊 總追蹤數 ： 44,332" at bounding box center [377, 233] width 247 height 24
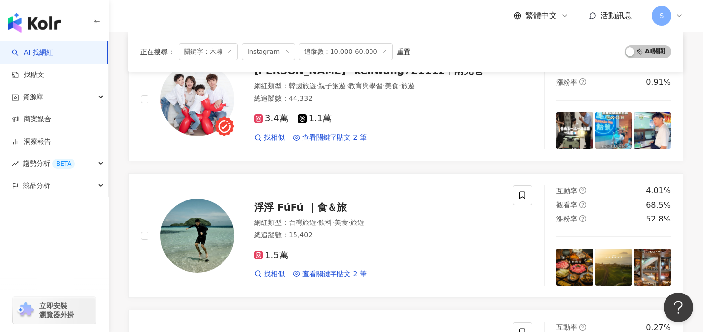
scroll to position [958, 0]
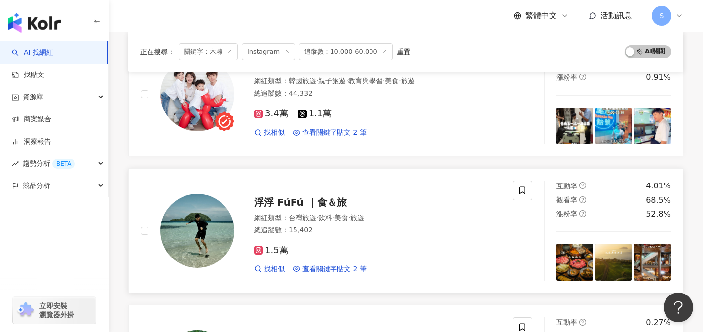
click at [361, 245] on div "1.5萬" at bounding box center [377, 250] width 247 height 11
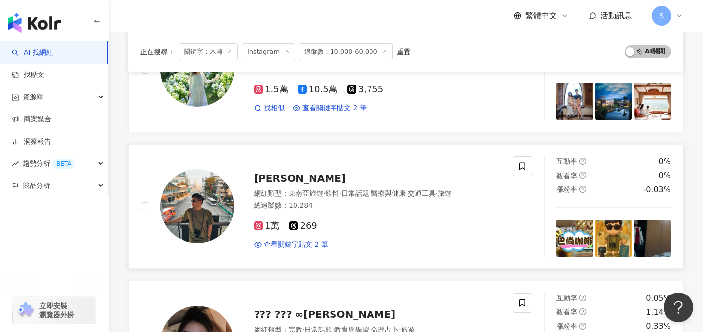
scroll to position [1253, 0]
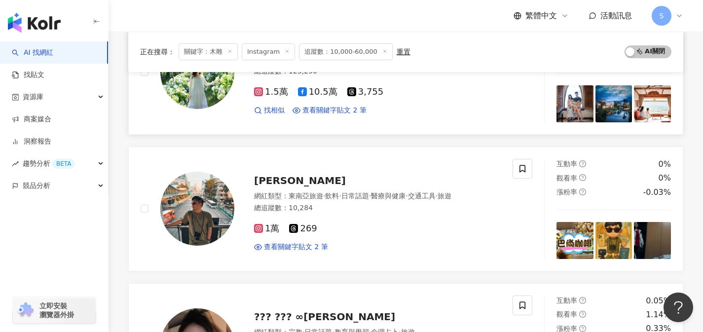
click at [407, 103] on div "1.5萬 10.5萬 3,755 找相似 查看關鍵字貼文 2 筆 2025/6/23 應該！在三義熱鬧的水美街上，除了林立經典 木雕 工藝店舖外，還藏著一間深…" at bounding box center [377, 97] width 247 height 36
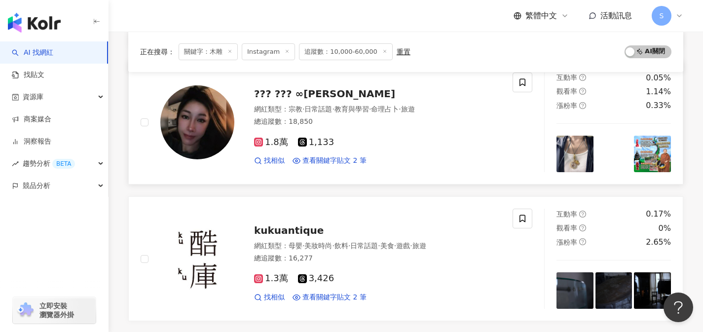
scroll to position [1476, 0]
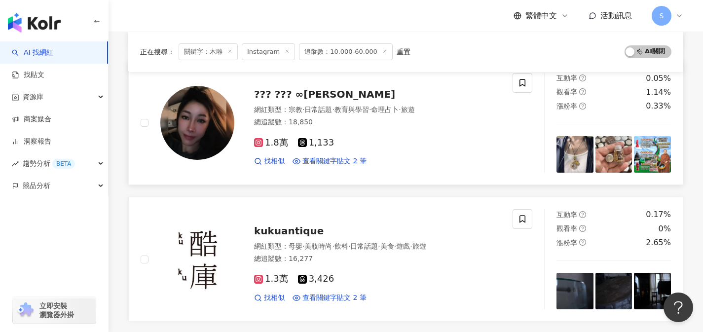
click at [360, 141] on div "1.8萬 1,133" at bounding box center [377, 143] width 247 height 11
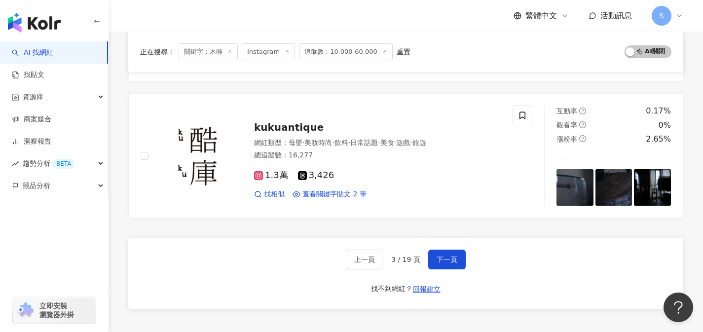
scroll to position [1555, 0]
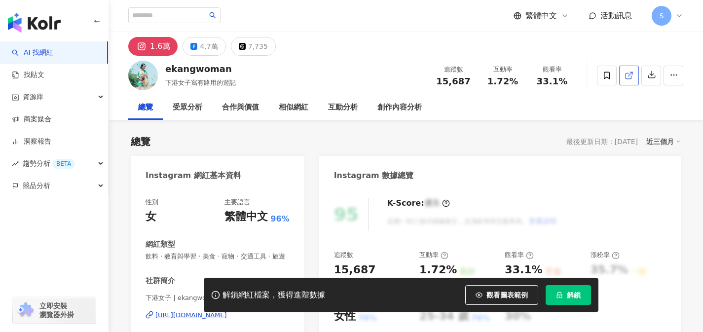
click at [631, 73] on line at bounding box center [630, 74] width 4 height 4
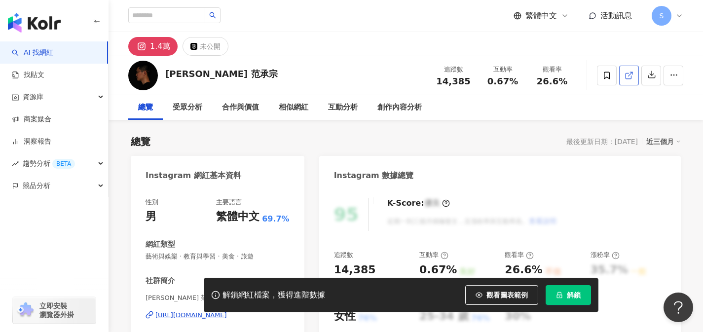
click at [633, 79] on icon at bounding box center [628, 75] width 9 height 9
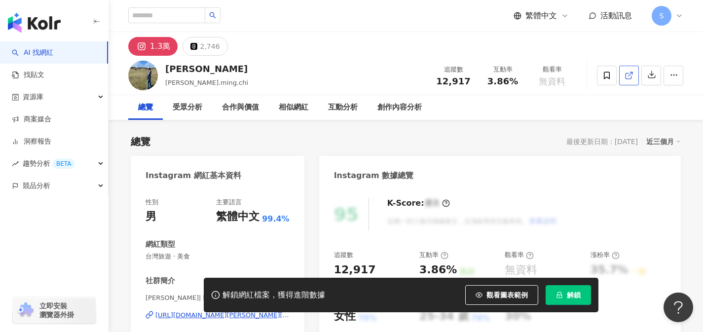
click at [635, 80] on link at bounding box center [629, 76] width 20 height 20
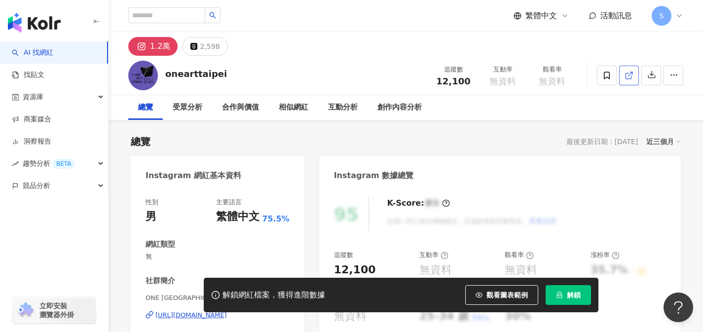
click at [632, 72] on line at bounding box center [630, 74] width 4 height 4
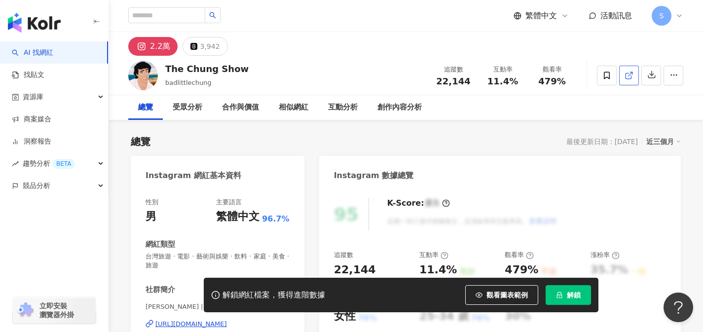
click at [630, 75] on icon at bounding box center [628, 75] width 9 height 9
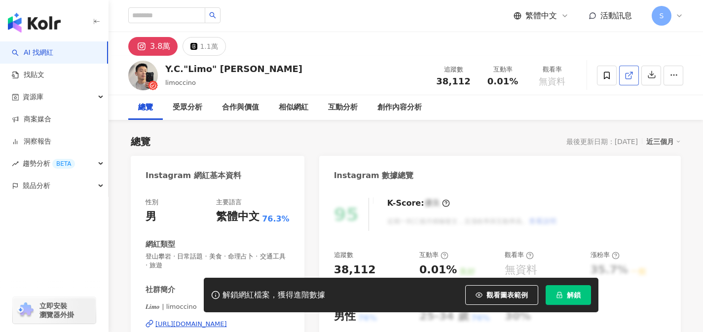
click at [624, 73] on icon at bounding box center [628, 75] width 9 height 9
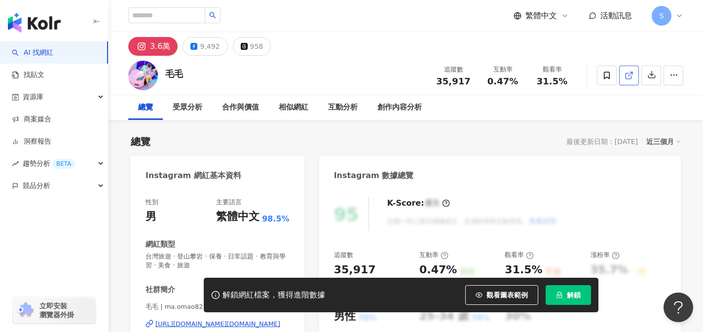
click at [628, 77] on icon at bounding box center [628, 75] width 9 height 9
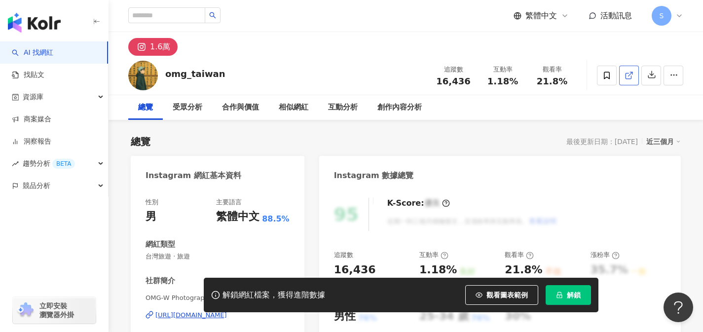
click at [635, 77] on link at bounding box center [629, 76] width 20 height 20
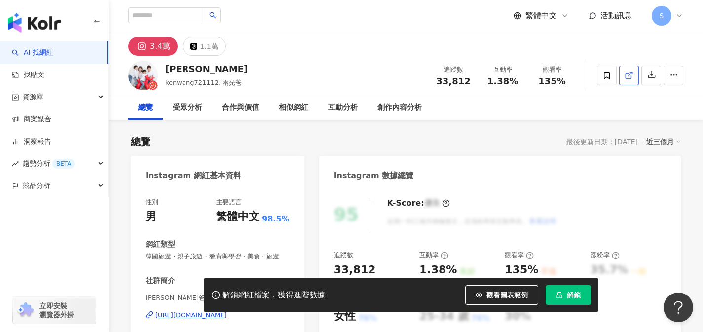
click at [626, 72] on icon at bounding box center [628, 75] width 9 height 9
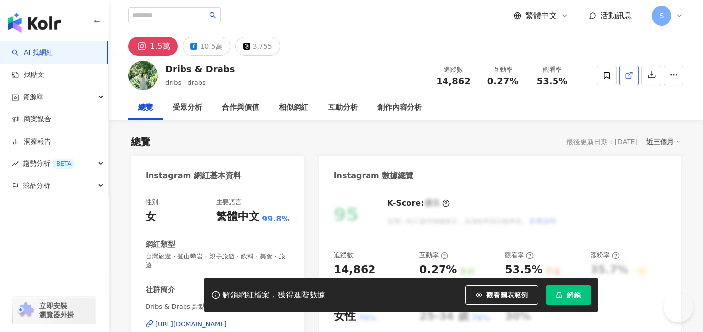
click at [623, 77] on link at bounding box center [629, 76] width 20 height 20
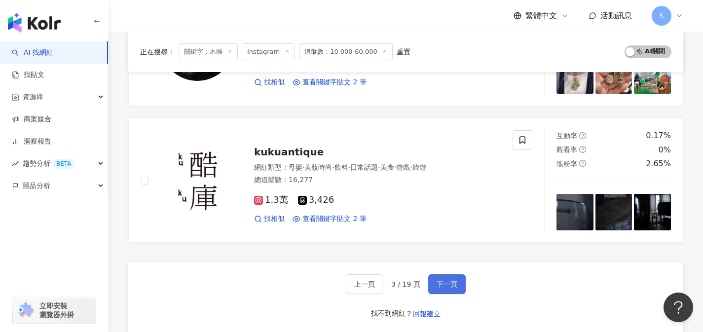
scroll to position [1555, 0]
click at [448, 284] on span "下一頁" at bounding box center [446, 284] width 21 height 8
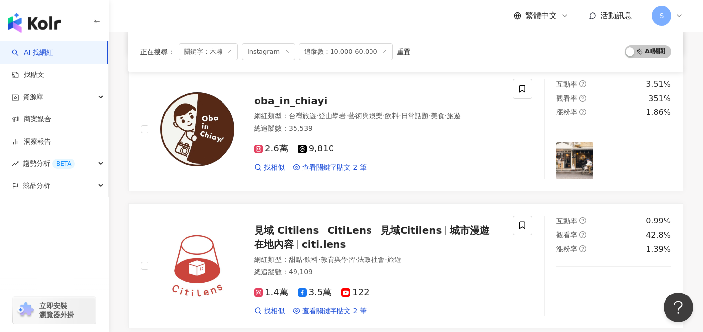
scroll to position [379, 0]
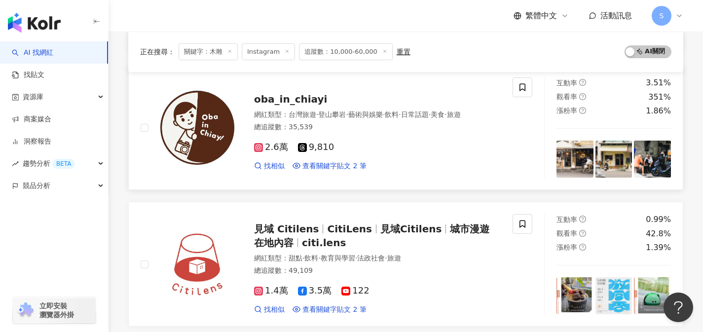
click at [345, 135] on div "2.6萬 9,810 找相似 查看關鍵字貼文 2 筆 [DATE] 行 @townchen105 / 鑿花匠 木雕 藝術工作室 @[GEOGRAPHIC_DA…" at bounding box center [377, 152] width 247 height 36
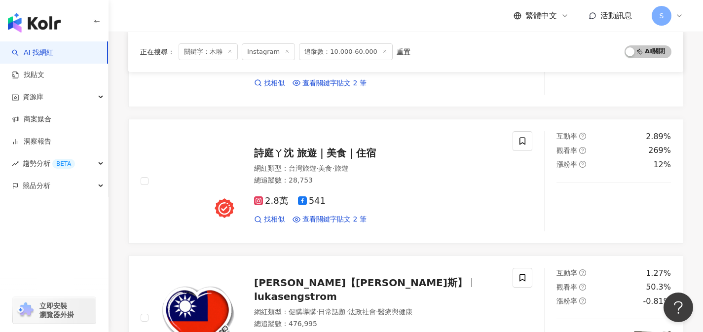
scroll to position [752, 0]
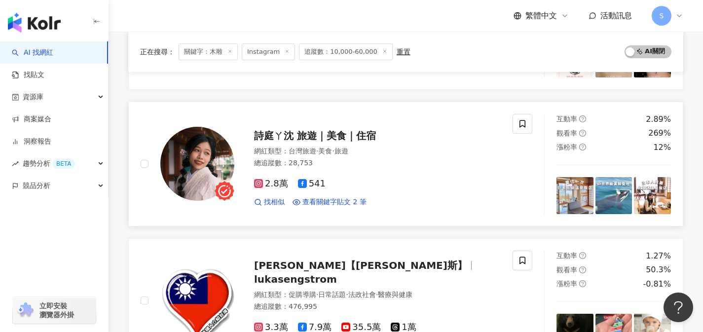
click at [352, 178] on div "2.8萬 541" at bounding box center [377, 183] width 247 height 11
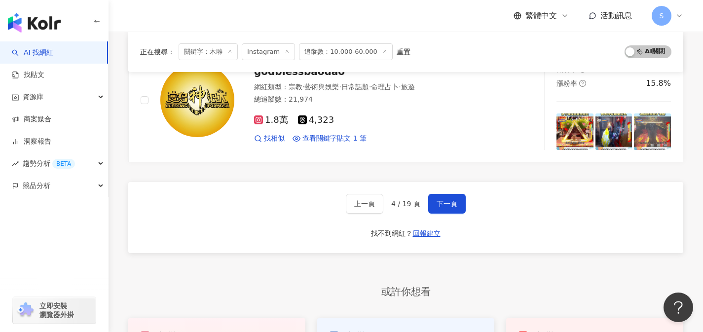
scroll to position [1639, 0]
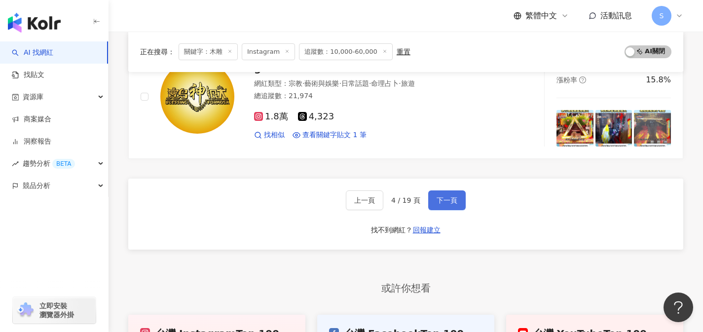
click at [444, 201] on span "下一頁" at bounding box center [446, 200] width 21 height 8
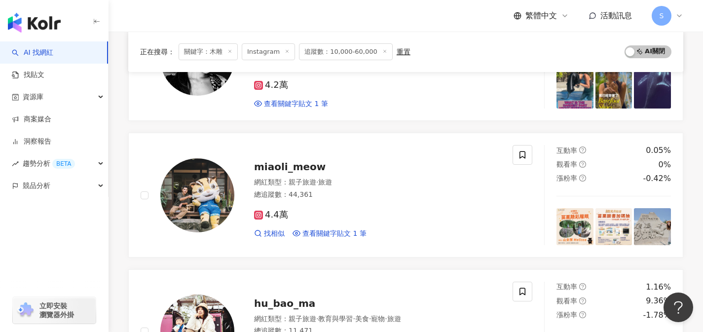
scroll to position [586, 0]
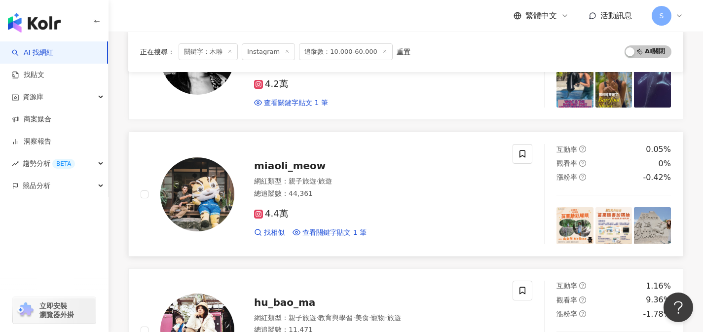
click at [358, 194] on div "總追蹤數 ： 44,361" at bounding box center [377, 194] width 247 height 10
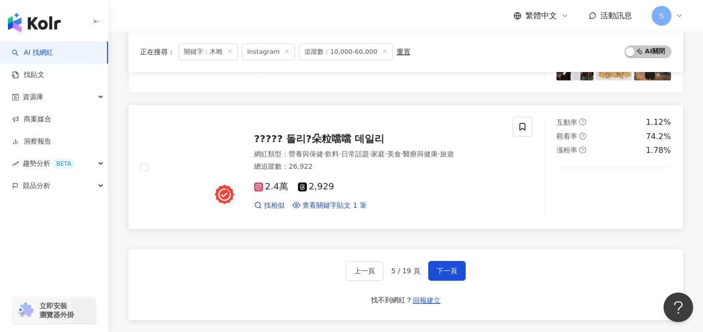
scroll to position [1567, 0]
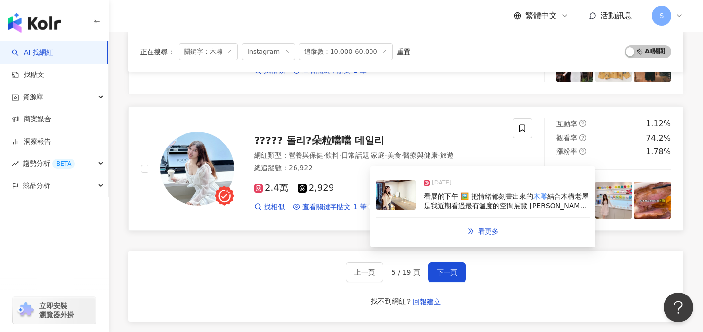
click at [349, 192] on div "2.4萬 2,929" at bounding box center [377, 188] width 247 height 11
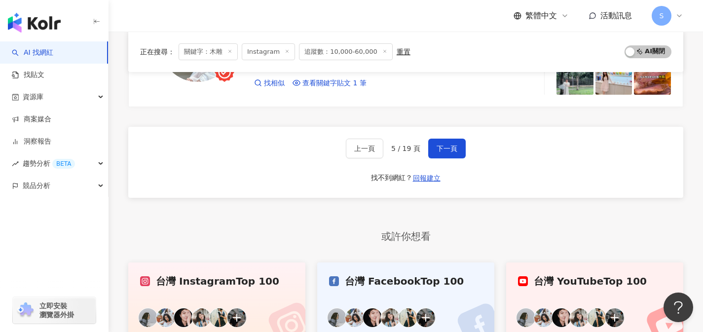
scroll to position [1642, 0]
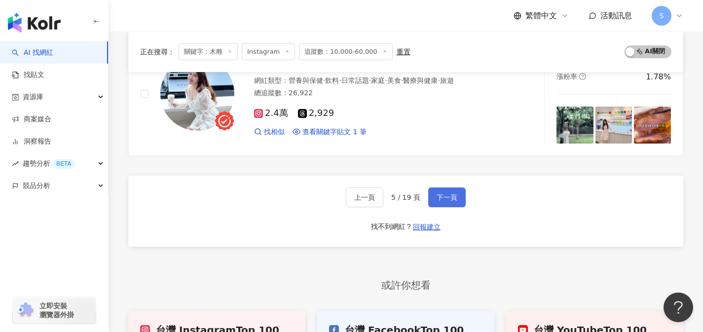
click at [449, 198] on span "下一頁" at bounding box center [446, 197] width 21 height 8
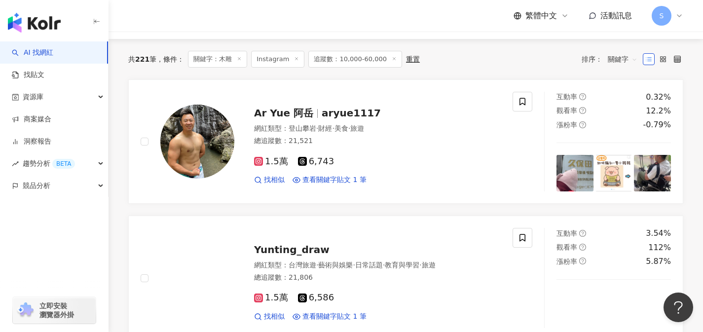
scroll to position [0, 0]
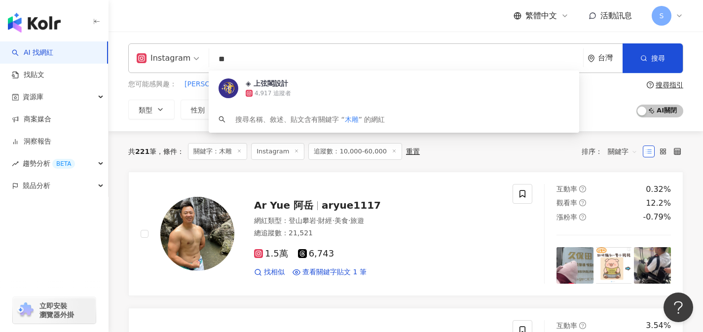
drag, startPoint x: 245, startPoint y: 60, endPoint x: 174, endPoint y: 55, distance: 71.7
click at [174, 55] on div "Instagram ** 台灣 搜尋 12aabe3b-9429-48d8-ba41-a650ff00260a ◈ 上弦閣設計 4,917 追蹤者 搜尋名稱、…" at bounding box center [405, 58] width 555 height 30
type input "*"
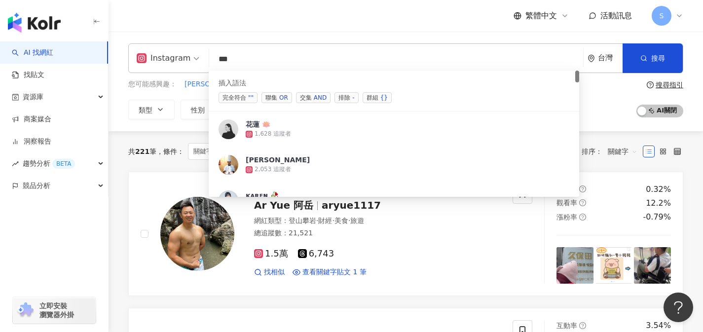
click at [305, 100] on span "交集 AND" at bounding box center [313, 97] width 35 height 11
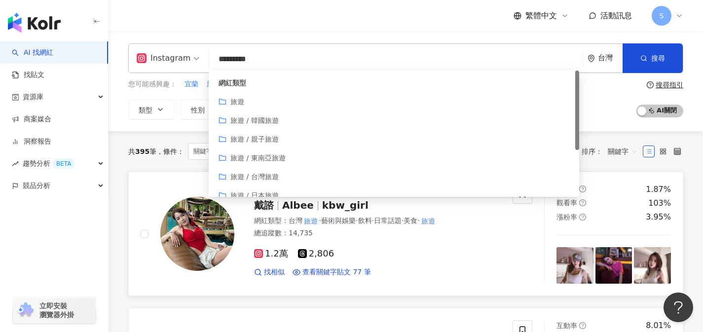
drag, startPoint x: 693, startPoint y: 181, endPoint x: 680, endPoint y: 184, distance: 13.3
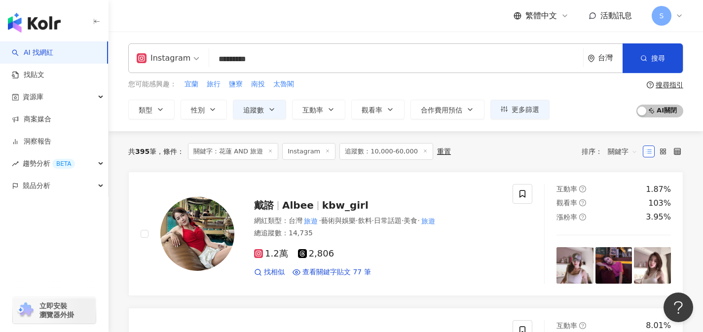
click at [514, 58] on input "*********" at bounding box center [396, 59] width 366 height 19
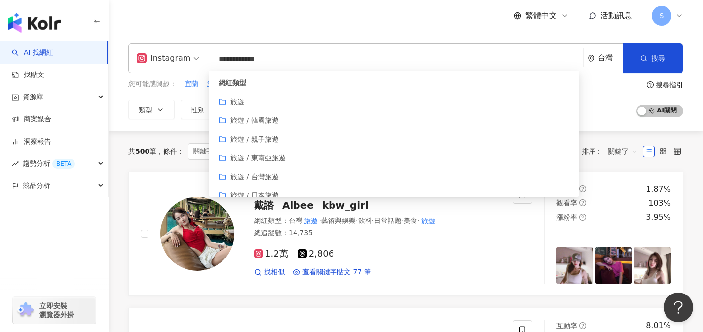
type input "**********"
click at [132, 159] on div "共 500 筆 條件 ： 關鍵字：花蓮 AND 旅遊 石雕 Instagram 追蹤數：10,000-60,000 重置" at bounding box center [296, 151] width 337 height 17
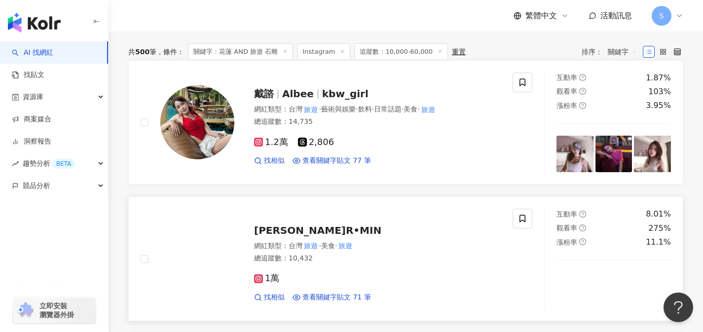
scroll to position [116, 0]
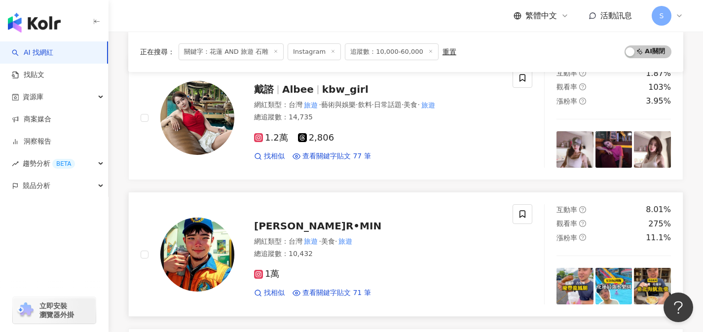
click at [368, 212] on div "阿旻R•MIN 網紅類型 ： 台灣 旅遊 · 美食 · 旅遊 總追蹤數 ： 10,432 1萬 找相似 查看關鍵字貼文 71 筆 2025/7/27 來吃記得…" at bounding box center [367, 254] width 266 height 86
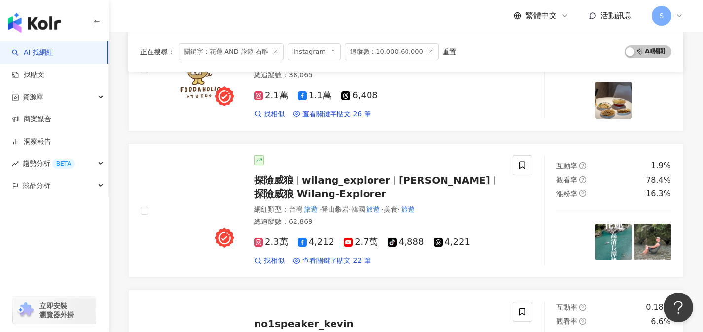
scroll to position [613, 0]
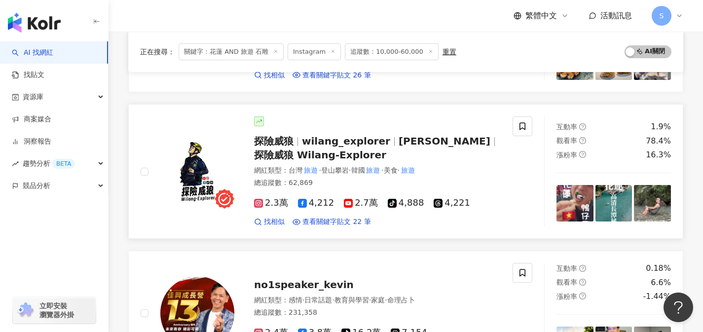
click at [382, 185] on div "總追蹤數 ： 62,869" at bounding box center [377, 183] width 247 height 10
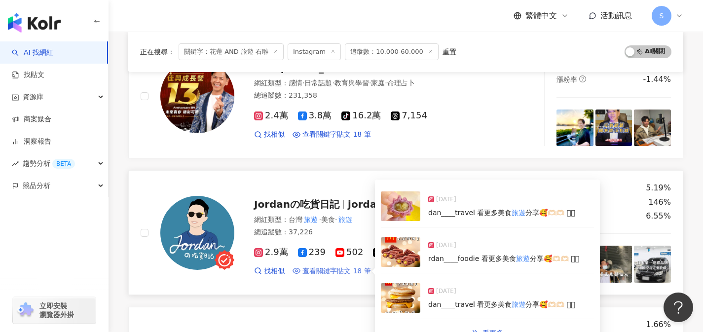
scroll to position [978, 0]
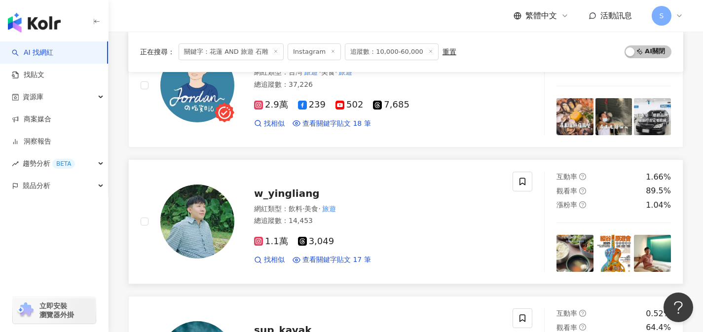
click at [357, 230] on div "1.1萬 3,049 找相似 查看關鍵字貼文 17 筆 2025/8/7 花蓮 王記茶鋪想必大家都耳熟能詳了吧，還記得高中時和同學都會在中山路的王記讀書聊天，…" at bounding box center [377, 246] width 247 height 36
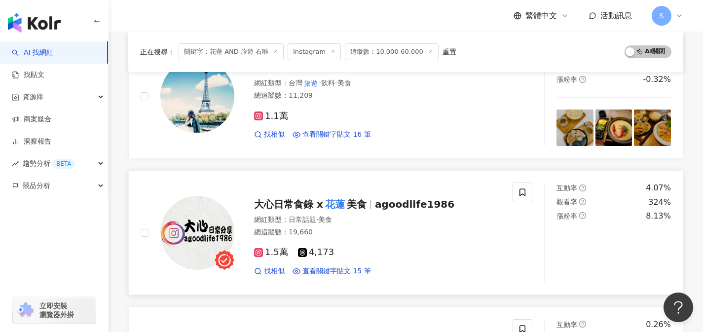
scroll to position [1377, 0]
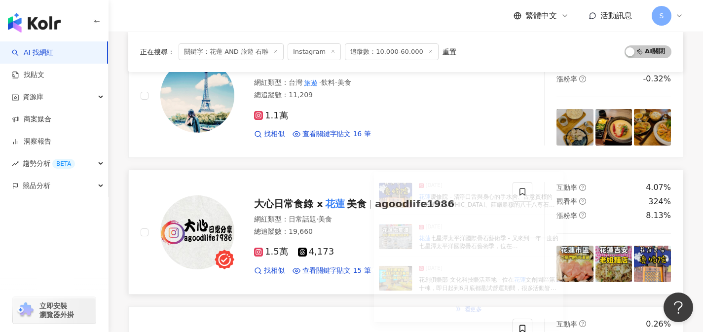
click at [355, 249] on div "1.5萬 4,173" at bounding box center [377, 252] width 247 height 11
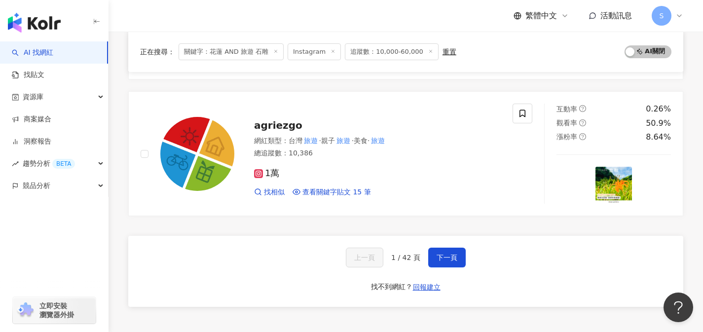
scroll to position [1592, 0]
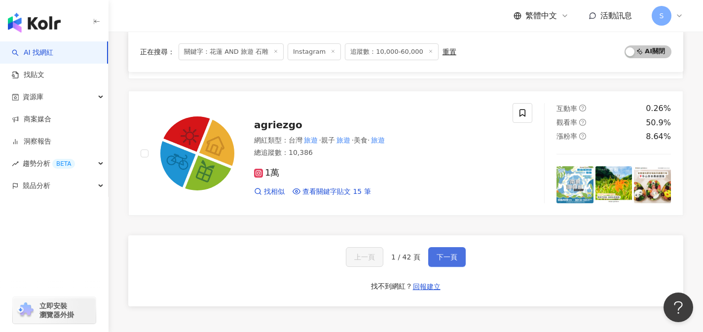
click at [451, 258] on span "下一頁" at bounding box center [446, 257] width 21 height 8
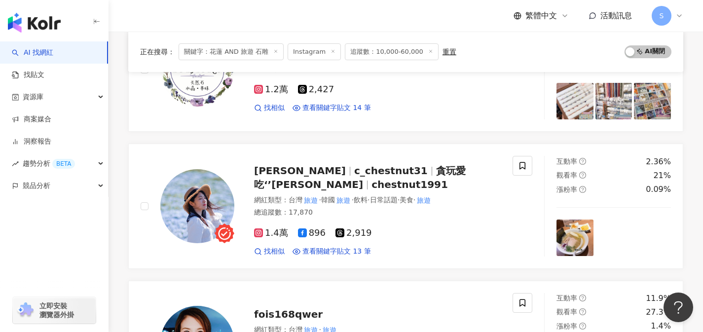
scroll to position [462, 0]
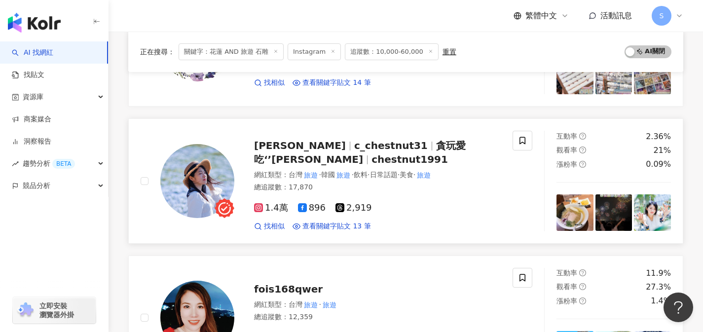
click at [354, 186] on div "總追蹤數 ： 17,870" at bounding box center [377, 187] width 247 height 10
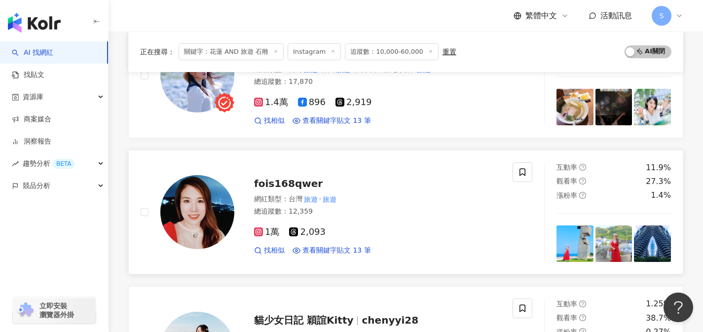
scroll to position [568, 0]
click at [350, 212] on div "總追蹤數 ： 12,359" at bounding box center [377, 211] width 247 height 10
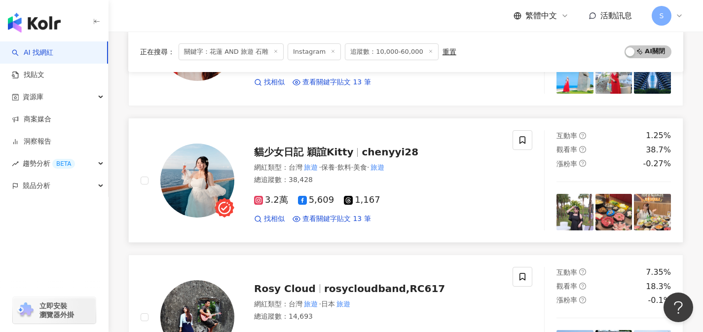
scroll to position [923, 0]
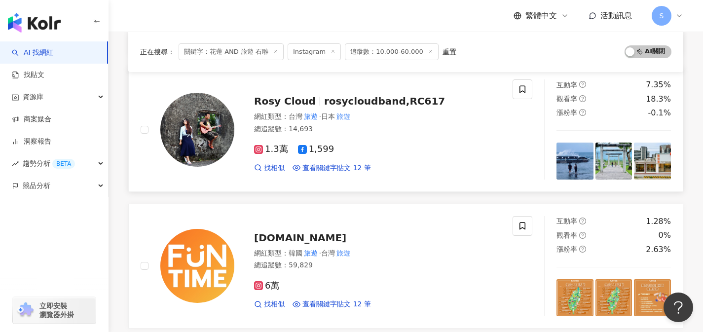
click at [353, 155] on div "1.3萬 1,599 找相似 查看關鍵字貼文 12 筆 2025/7/17 ualien #taiwan #台灣 # 花蓮 # 花蓮旅遊 # 花蓮 旅行 # …" at bounding box center [377, 154] width 247 height 36
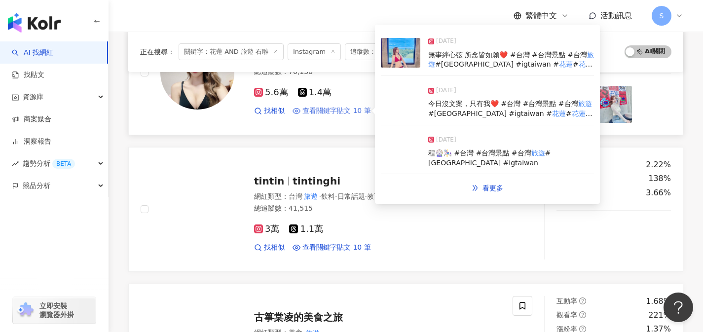
scroll to position [1440, 0]
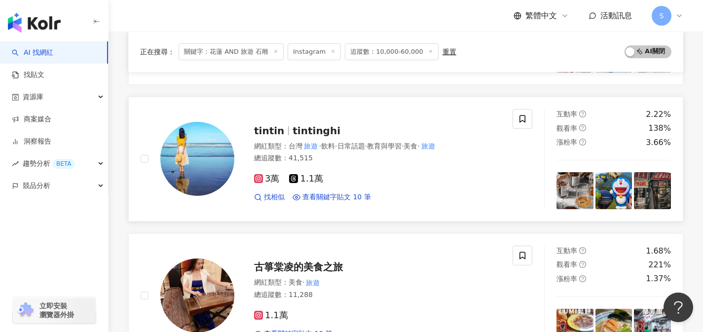
click at [353, 175] on div "3萬 1.1萬" at bounding box center [377, 179] width 247 height 11
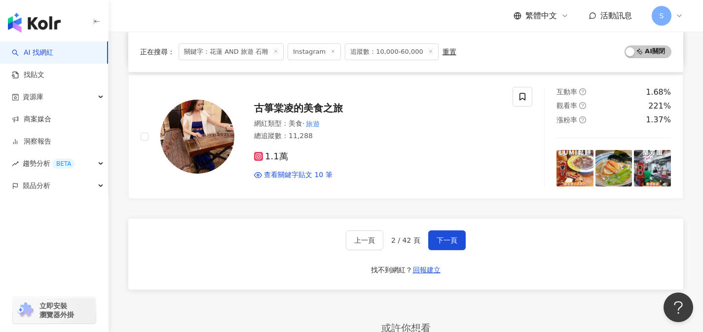
scroll to position [1606, 0]
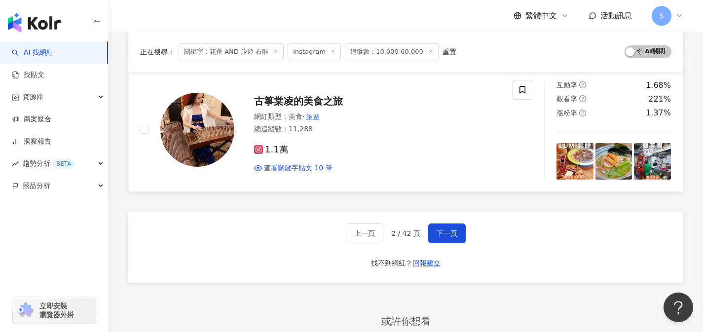
click at [316, 156] on div "1.1萬 查看關鍵字貼文 10 筆 2025/3/19 花蓮 名產超級多，就來介紹試過好吃的避雷名產吧～ # 花蓮 美食 # 花蓮旅遊 # 花蓮 名產 # 花…" at bounding box center [377, 155] width 247 height 36
click at [446, 222] on div "上一頁 2 / 42 頁 下一頁 找不到網紅？ 回報建立" at bounding box center [405, 247] width 555 height 71
click at [446, 226] on button "下一頁" at bounding box center [446, 233] width 37 height 20
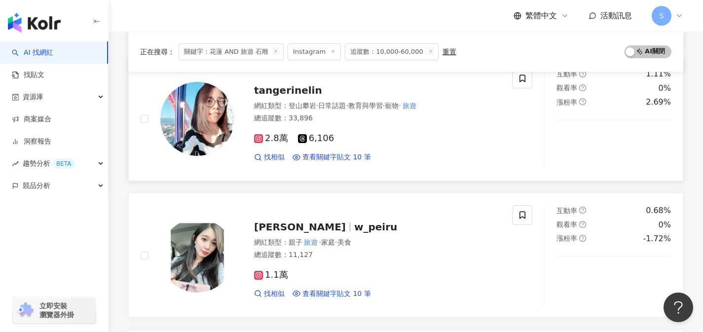
scroll to position [252, 0]
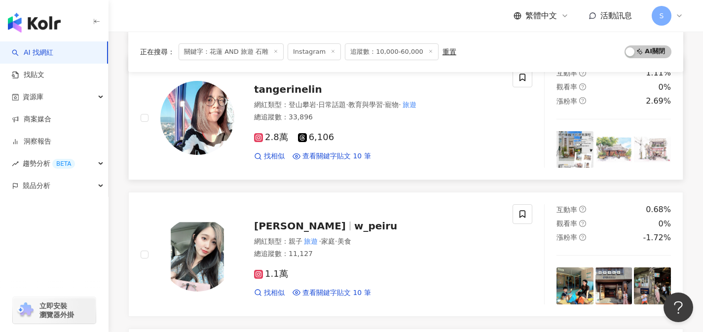
click at [363, 129] on div "2.8萬 6,106 找相似 查看關鍵字貼文 10 筆 2025/7/14 花蓮 鳳林 19x27cm _ 七、八月台北實體課程： ✒️師大店 週六早上 ✒️…" at bounding box center [377, 142] width 247 height 36
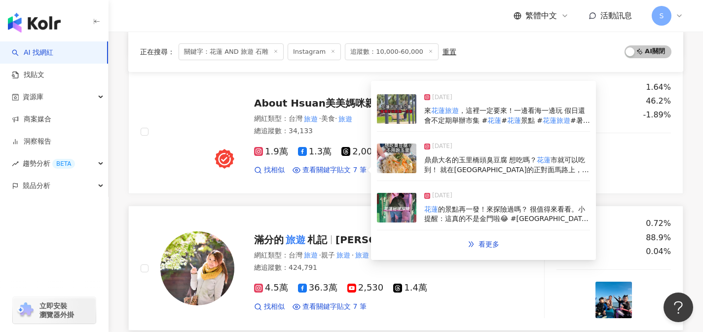
scroll to position [785, 0]
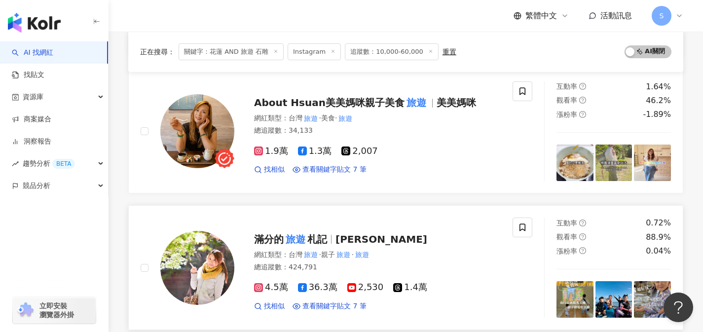
click at [346, 270] on div "總追蹤數 ： 424,791" at bounding box center [377, 267] width 247 height 10
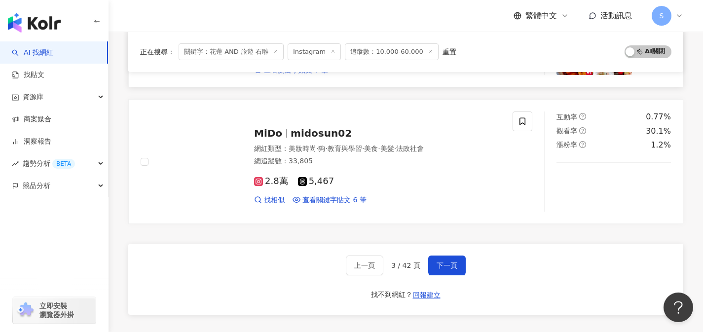
scroll to position [1579, 0]
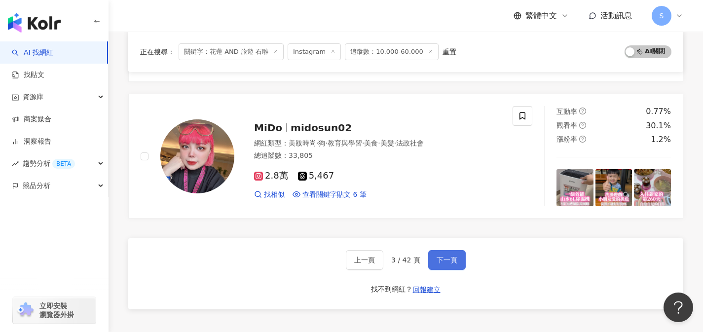
click at [454, 261] on span "下一頁" at bounding box center [446, 260] width 21 height 8
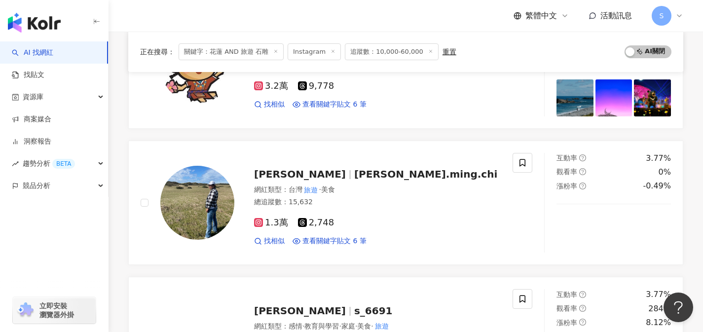
scroll to position [617, 0]
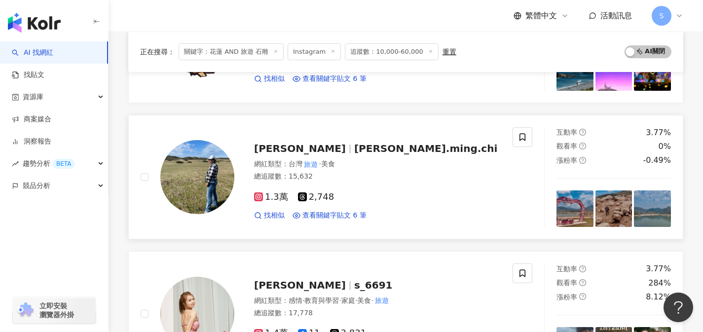
click at [365, 192] on div "1.3萬 2,748" at bounding box center [377, 197] width 247 height 11
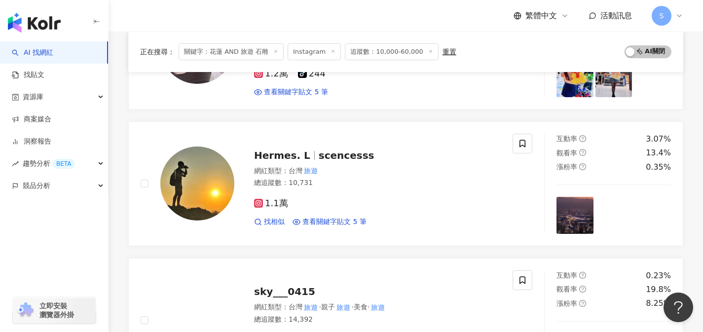
scroll to position [1431, 0]
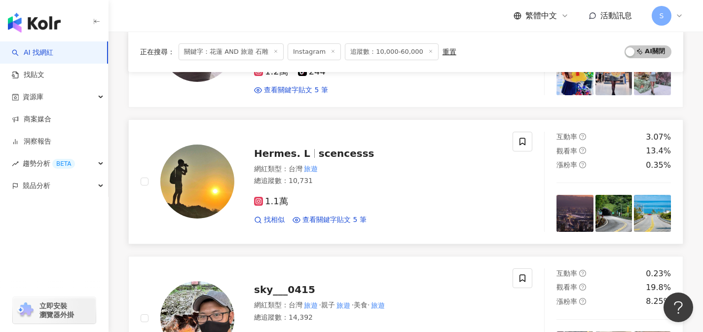
click at [337, 195] on div "1.1萬 找相似 查看關鍵字貼文 5 筆 2025/5/18 🏞 🚁 - 位在四八高地上的 花蓮 環保公園， 是 花蓮 市區近郊最早迎接曙光的高台 在陽光與海…" at bounding box center [377, 206] width 247 height 36
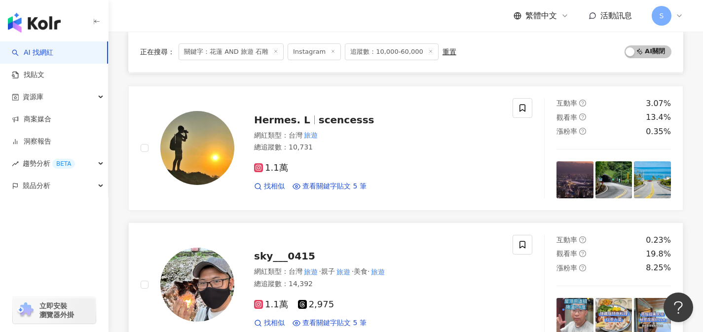
scroll to position [1565, 0]
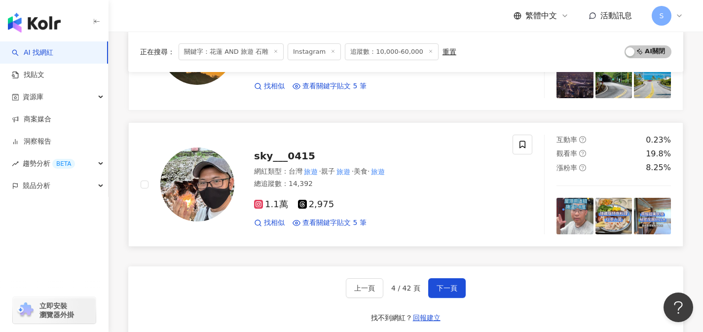
click at [343, 191] on div "1.1萬 2,975 找相似 查看關鍵字貼文 5 筆 2025/5/8 #七星柴魚博物館 ||景點資訊 地址： 花蓮 縣新城鄉大漢村七星街148號 電話： 2…" at bounding box center [377, 209] width 247 height 36
click at [438, 284] on span "下一頁" at bounding box center [446, 288] width 21 height 8
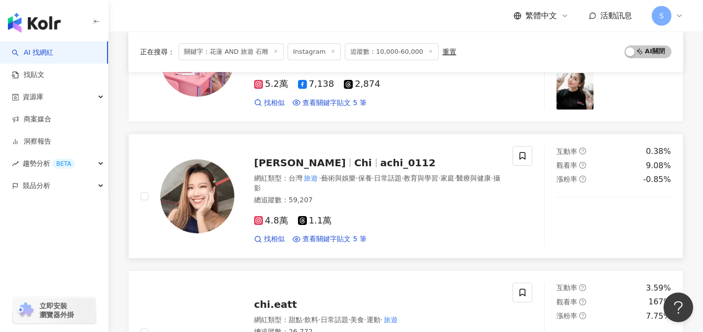
scroll to position [385, 0]
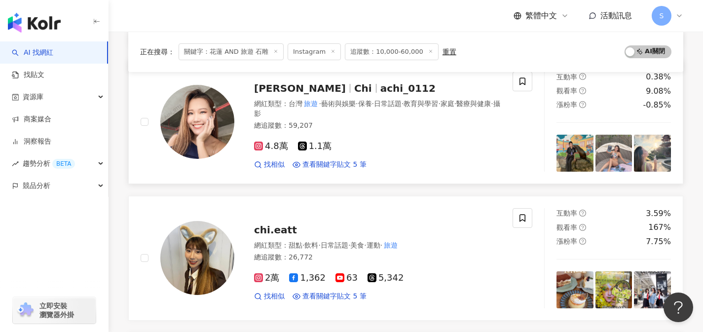
click at [347, 133] on div "4.8萬 1.1萬 找相似 查看關鍵字貼文 5 筆 2024/12/31 模課程教學側拍 桃園富桂園、台中雙橡園、 花蓮 人魚活動、 基隆MFI人魚比賽同時開…" at bounding box center [377, 151] width 247 height 36
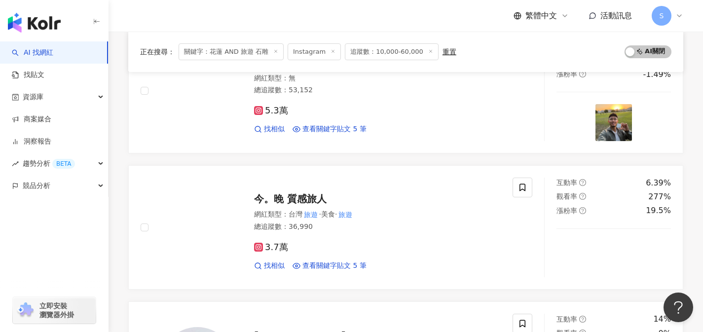
scroll to position [603, 0]
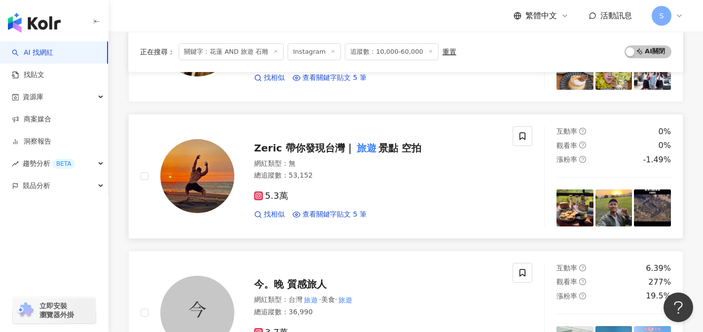
click at [377, 181] on div "網紅類型 ： 無 總追蹤數 ： 53,152" at bounding box center [377, 171] width 247 height 24
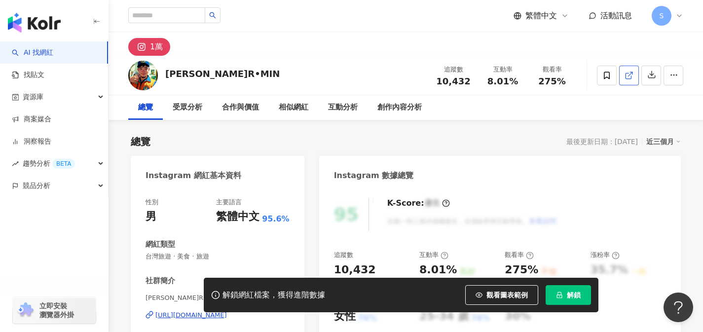
click at [631, 81] on link at bounding box center [629, 76] width 20 height 20
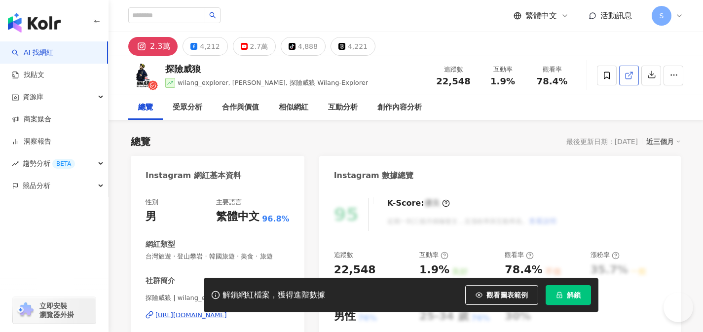
click at [628, 73] on icon at bounding box center [627, 75] width 5 height 5
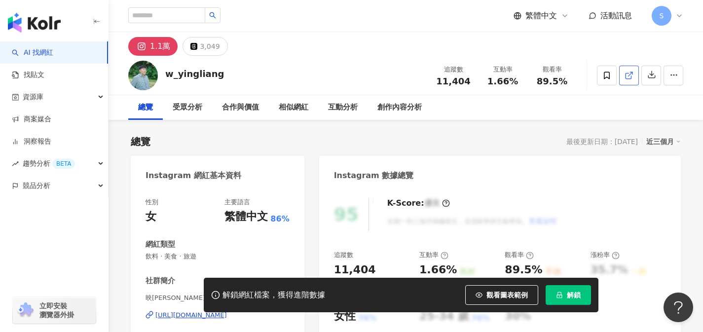
click at [631, 79] on icon at bounding box center [628, 75] width 9 height 9
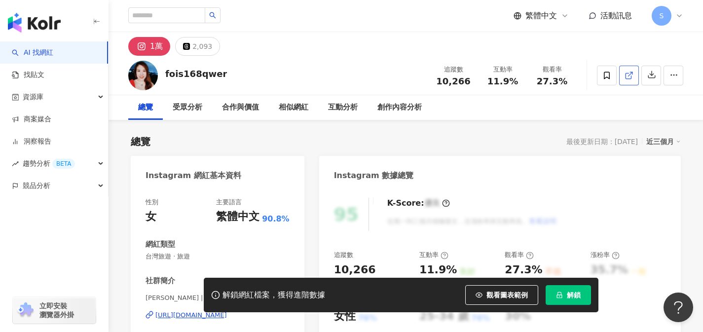
click at [631, 75] on icon at bounding box center [628, 75] width 9 height 9
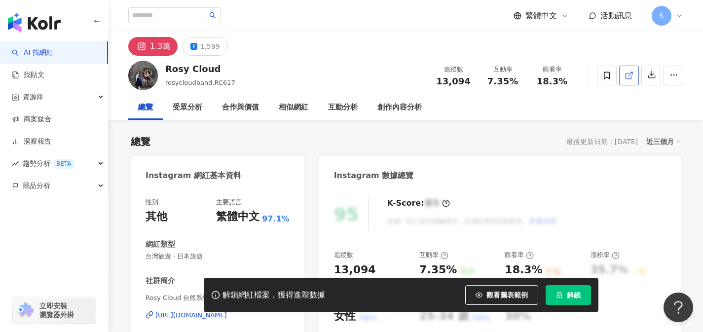
click at [635, 81] on link at bounding box center [629, 76] width 20 height 20
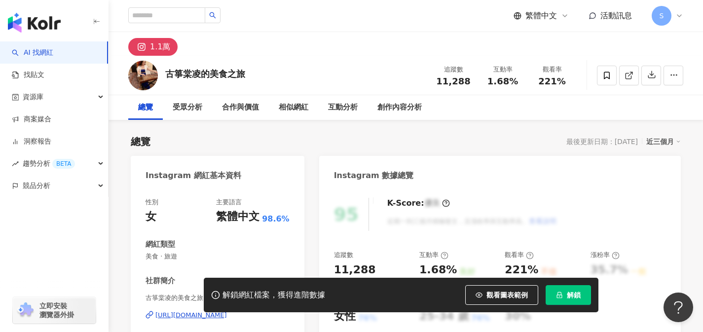
click at [621, 111] on div "總覽 受眾分析 合作與價值 相似網紅 互動分析 創作內容分析" at bounding box center [405, 107] width 555 height 25
click at [630, 78] on icon at bounding box center [627, 75] width 5 height 5
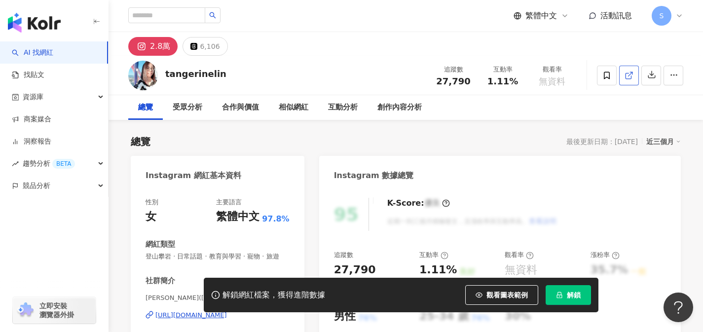
click at [630, 81] on link at bounding box center [629, 76] width 20 height 20
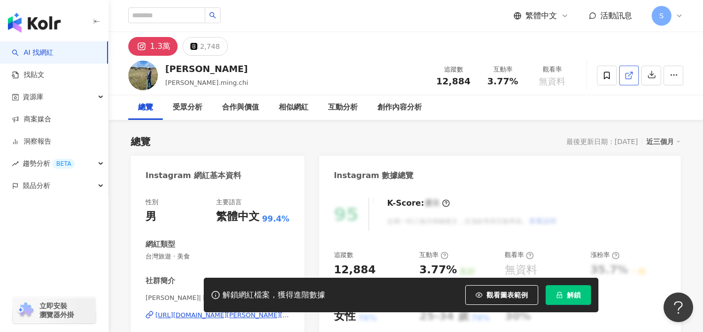
click at [632, 76] on icon at bounding box center [628, 75] width 9 height 9
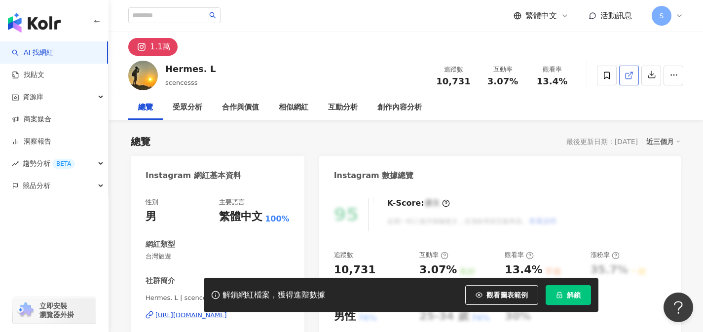
click at [626, 79] on span at bounding box center [628, 75] width 9 height 10
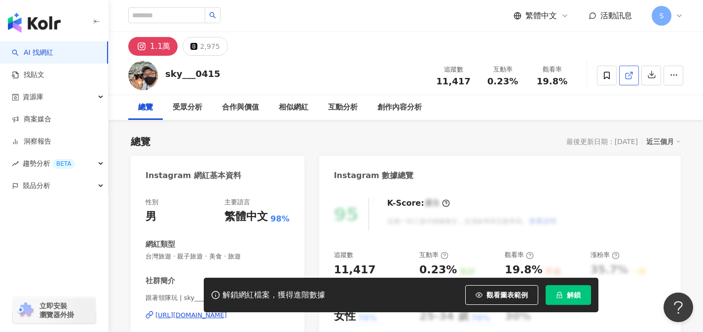
click at [632, 78] on icon at bounding box center [628, 75] width 9 height 9
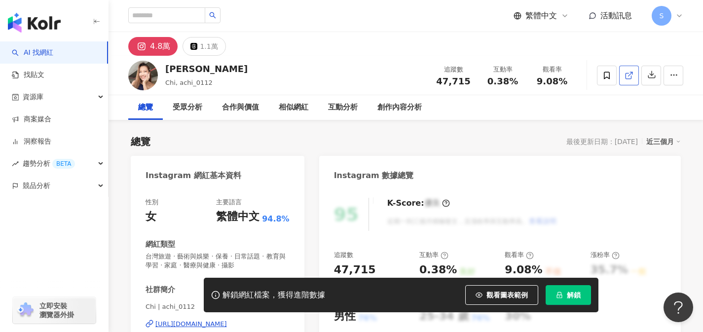
click at [626, 80] on link at bounding box center [629, 76] width 20 height 20
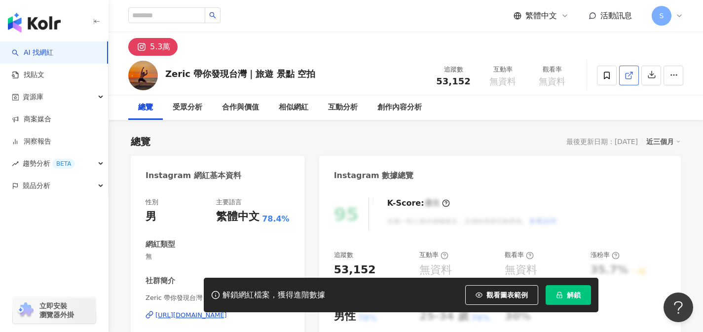
click at [631, 75] on icon at bounding box center [627, 75] width 5 height 5
